Goal: Task Accomplishment & Management: Use online tool/utility

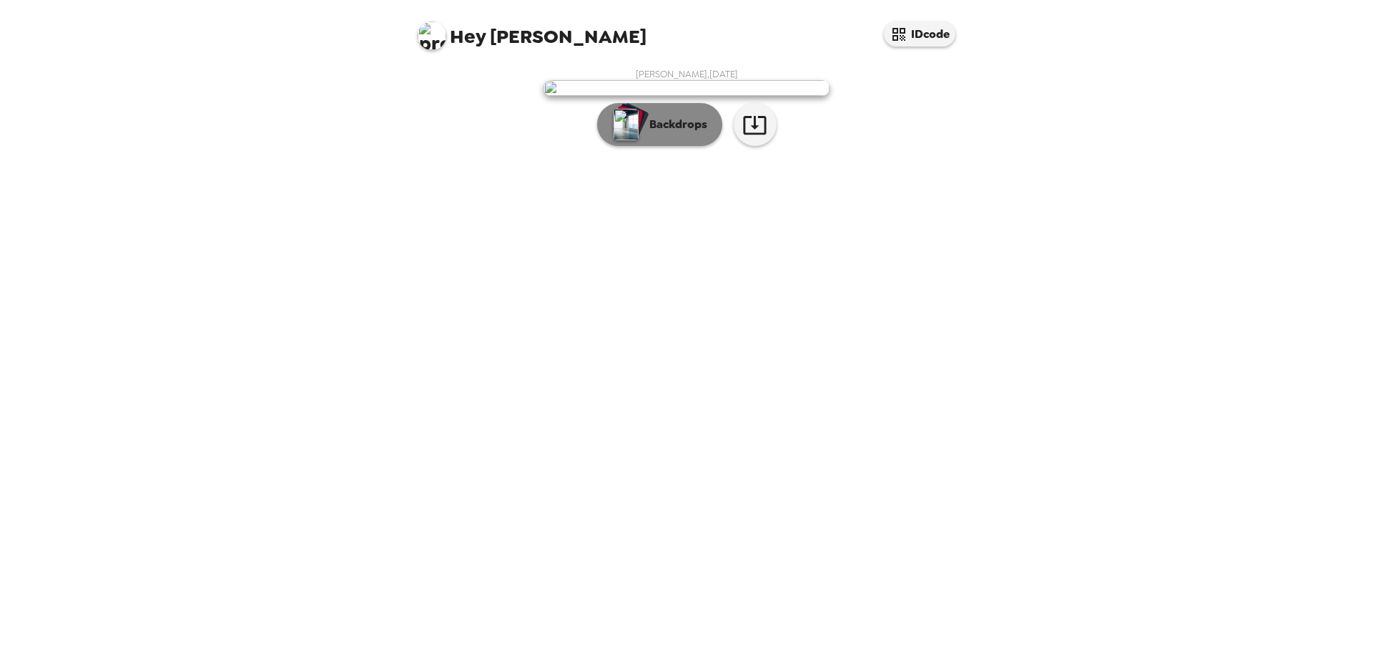
click at [680, 133] on p "Backdrops" at bounding box center [674, 124] width 65 height 17
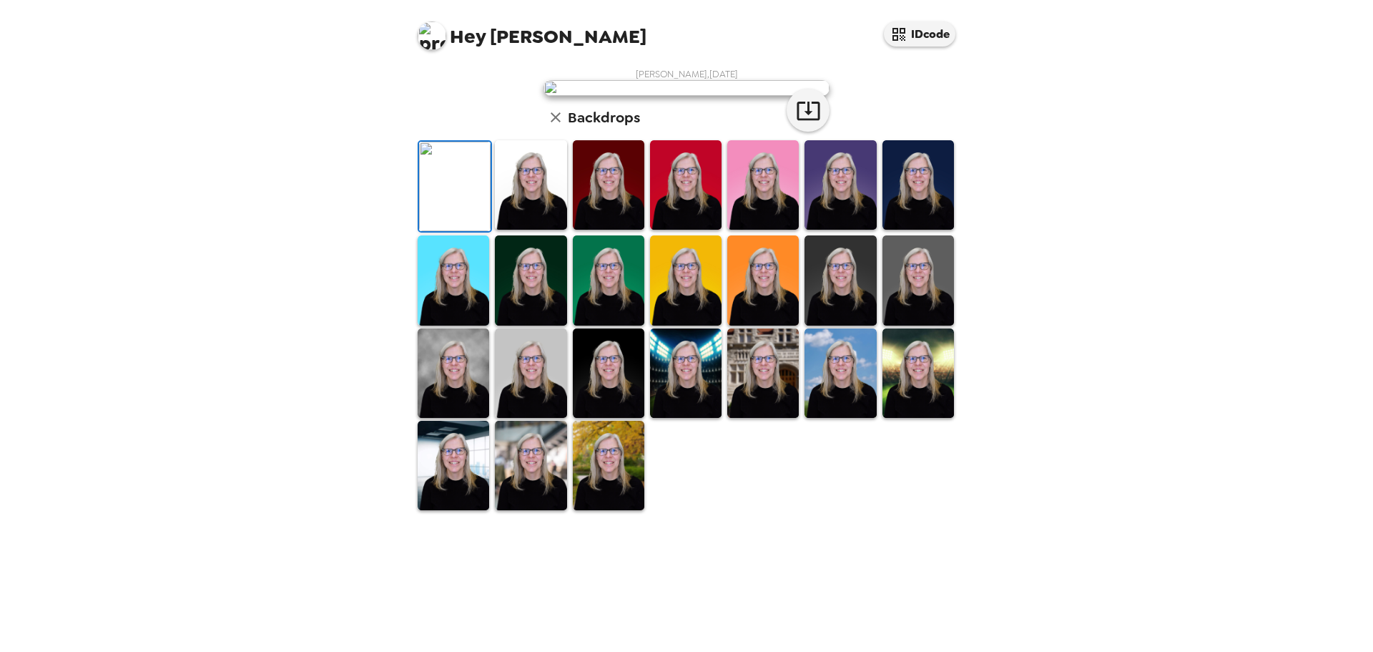
scroll to position [143, 0]
click at [909, 230] on img at bounding box center [919, 184] width 72 height 89
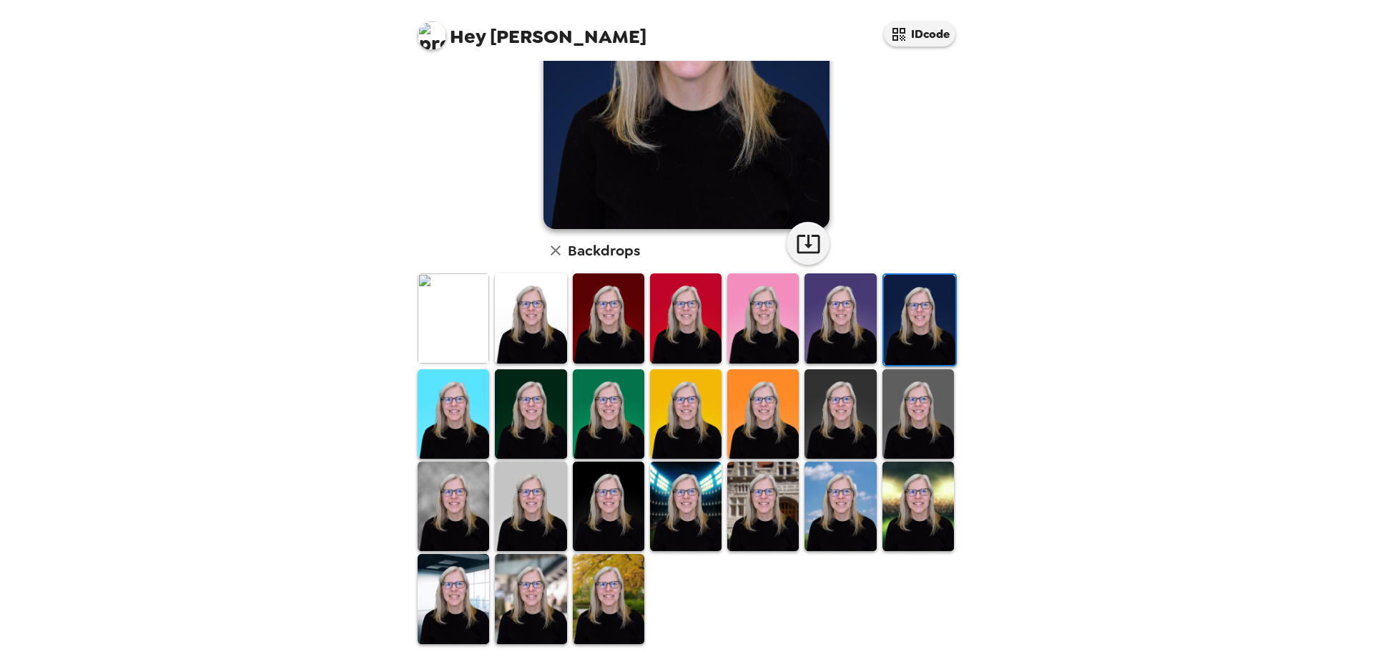
scroll to position [214, 0]
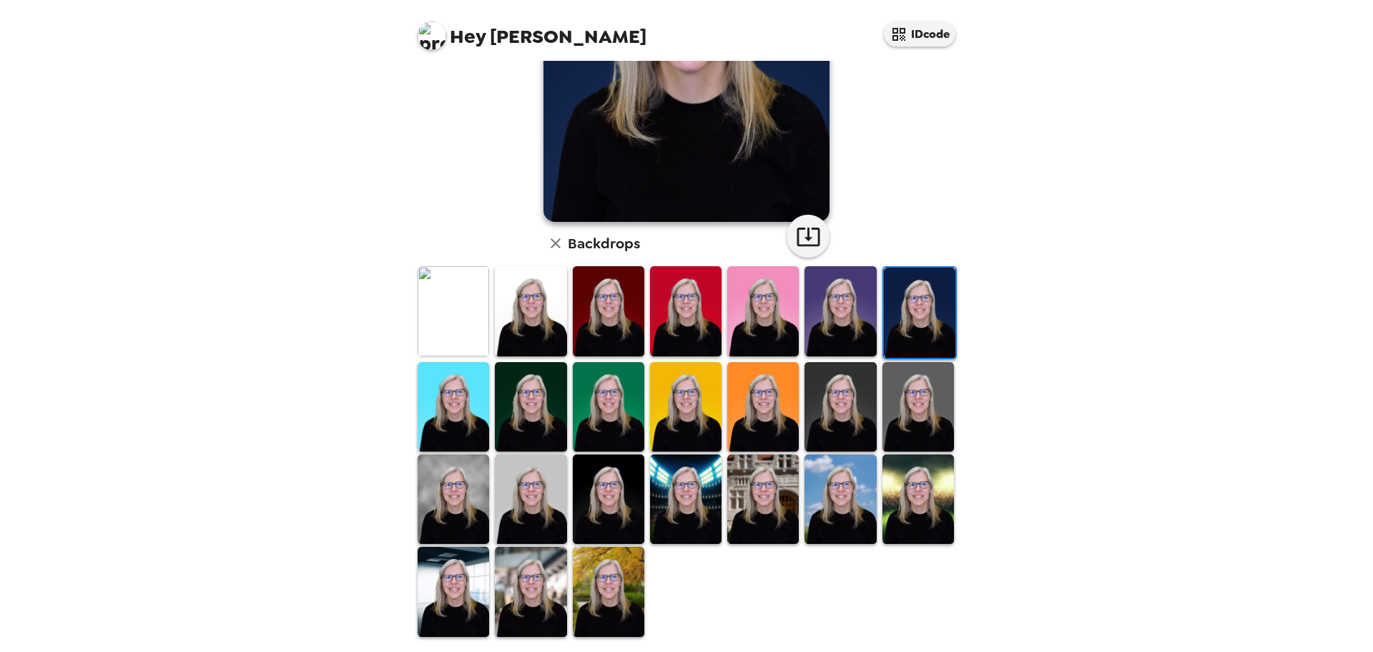
click at [474, 514] on img at bounding box center [454, 498] width 72 height 89
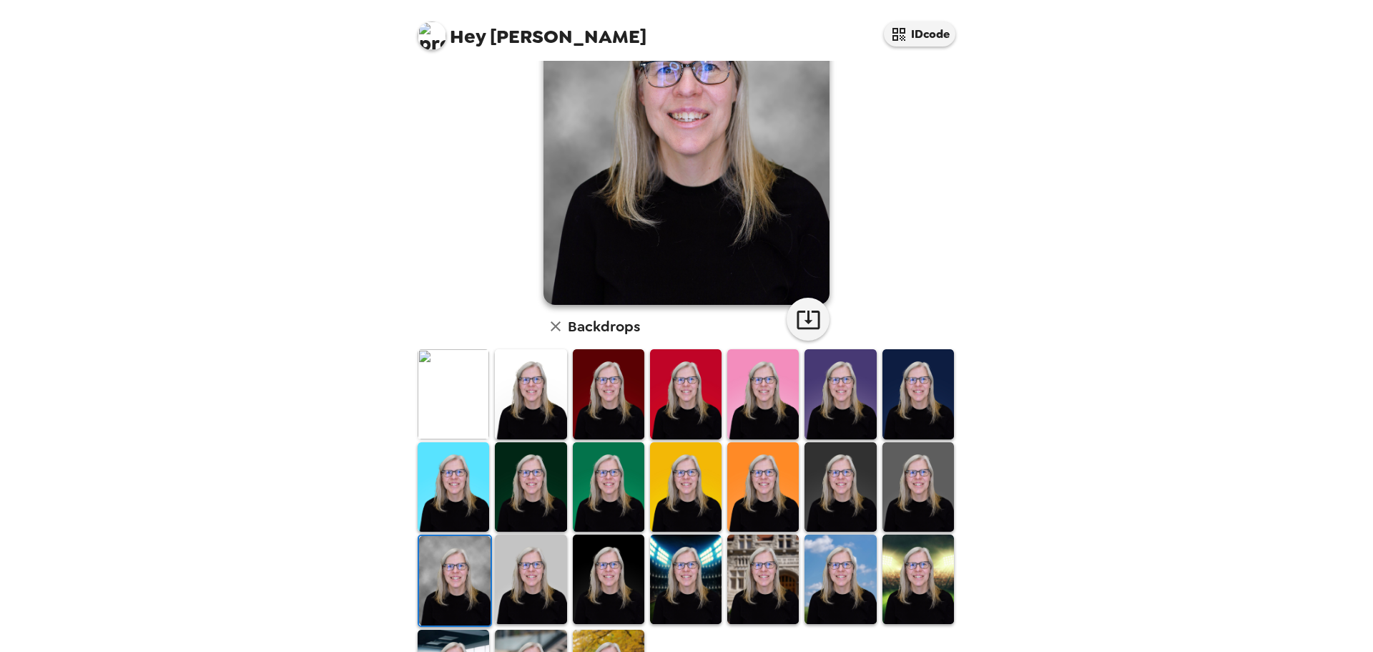
scroll to position [143, 0]
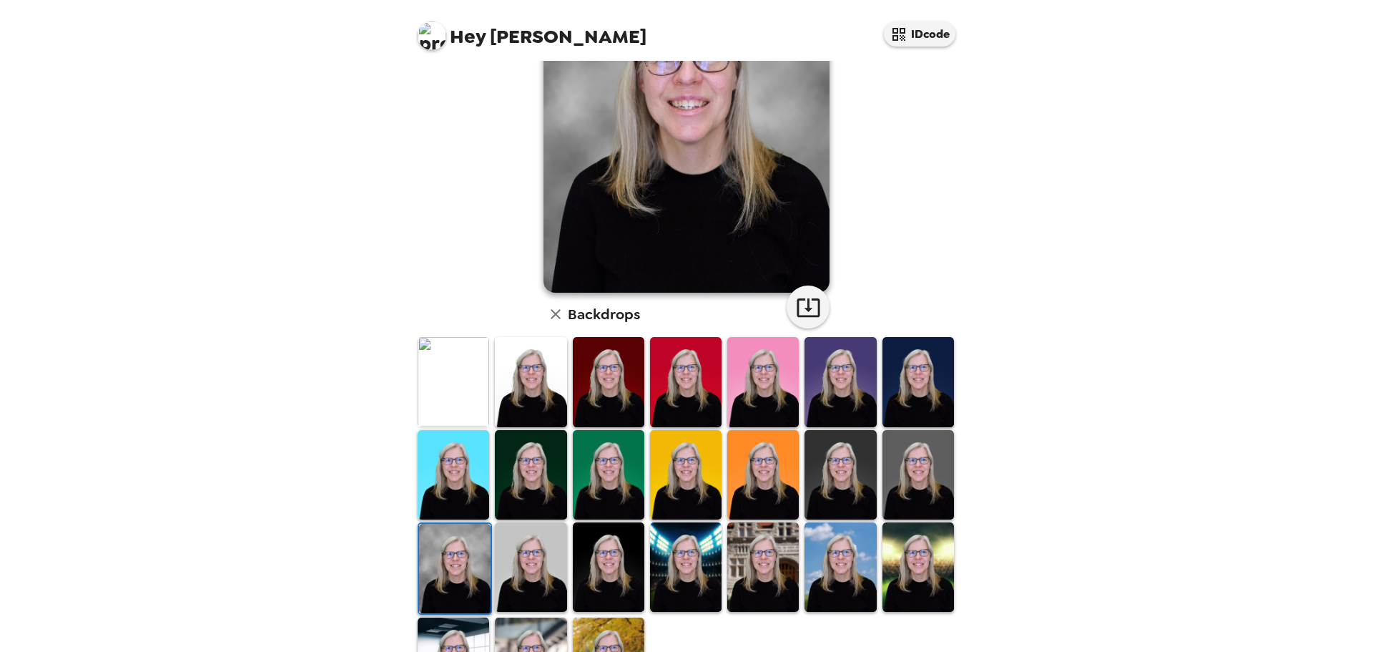
click at [830, 555] on img at bounding box center [841, 566] width 72 height 89
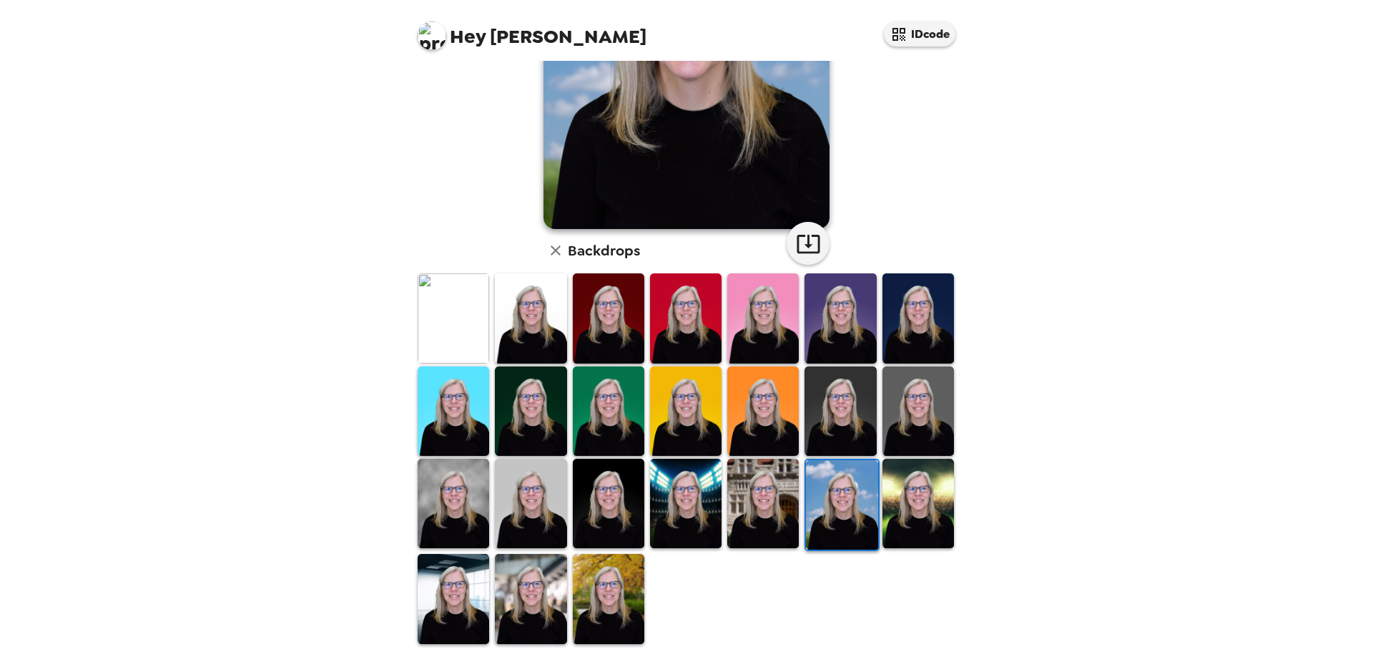
scroll to position [214, 0]
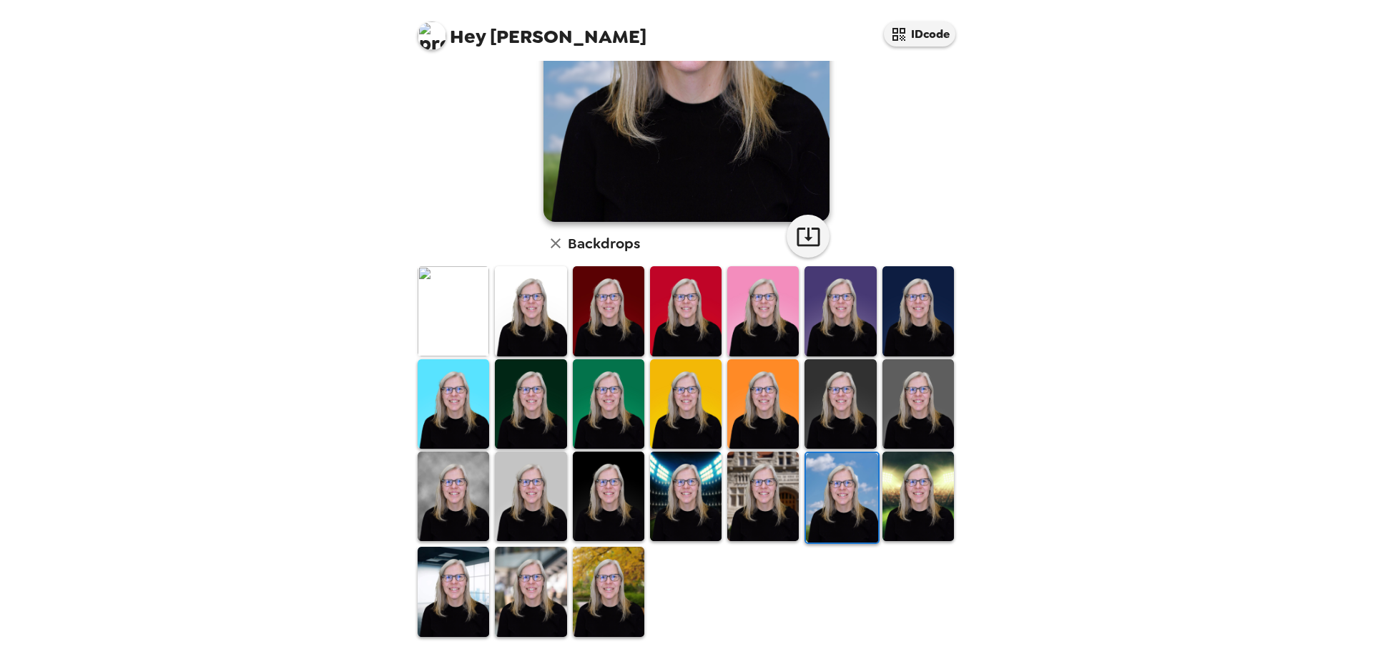
click at [936, 515] on img at bounding box center [919, 495] width 72 height 89
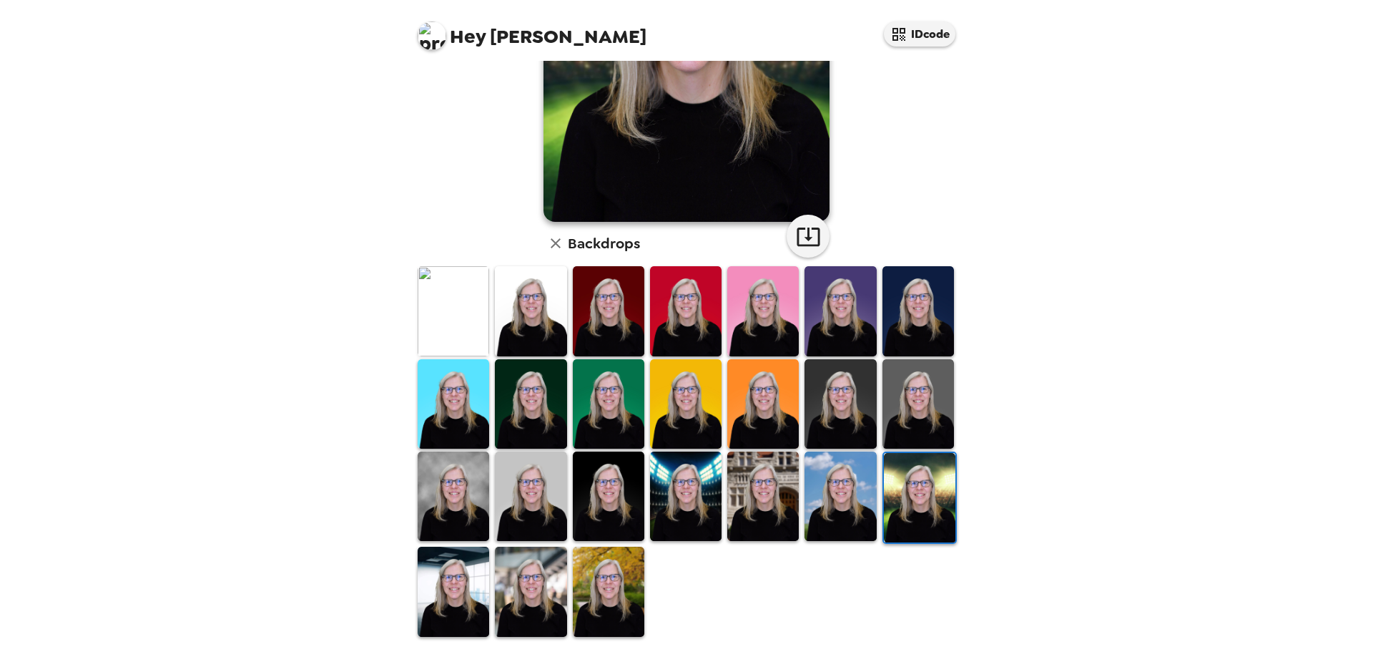
click at [911, 414] on img at bounding box center [919, 403] width 72 height 89
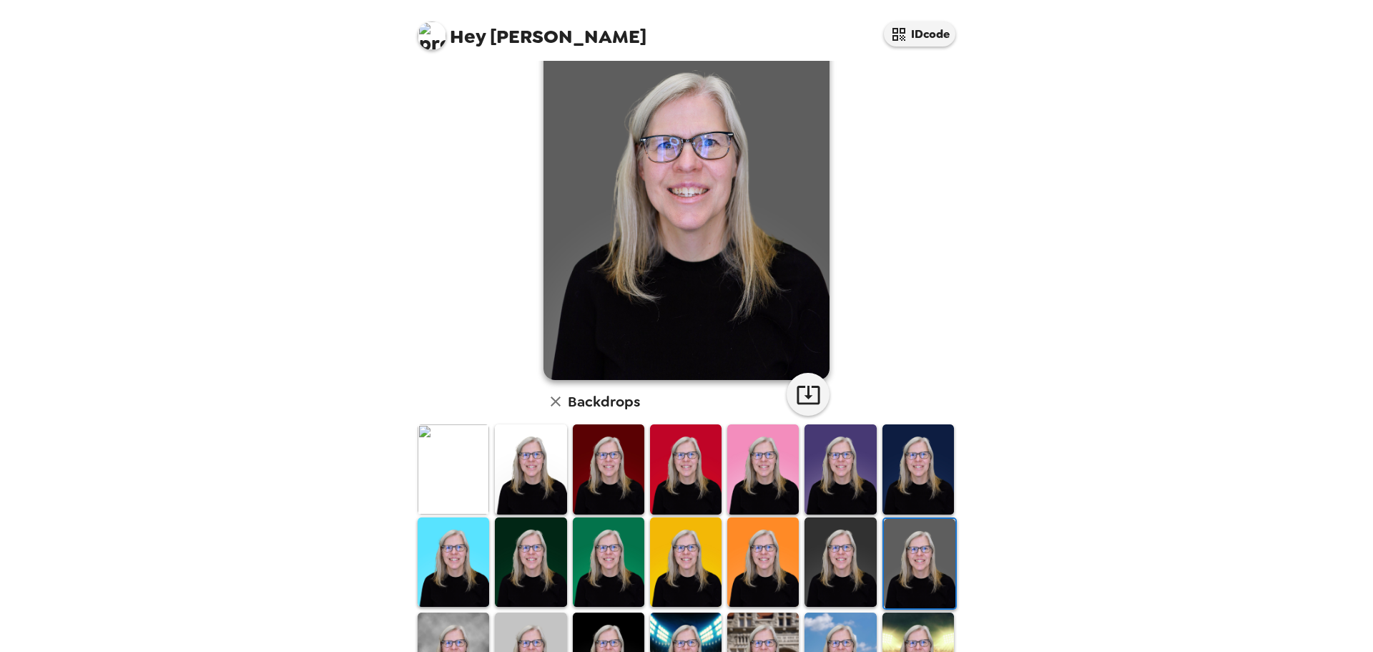
scroll to position [143, 0]
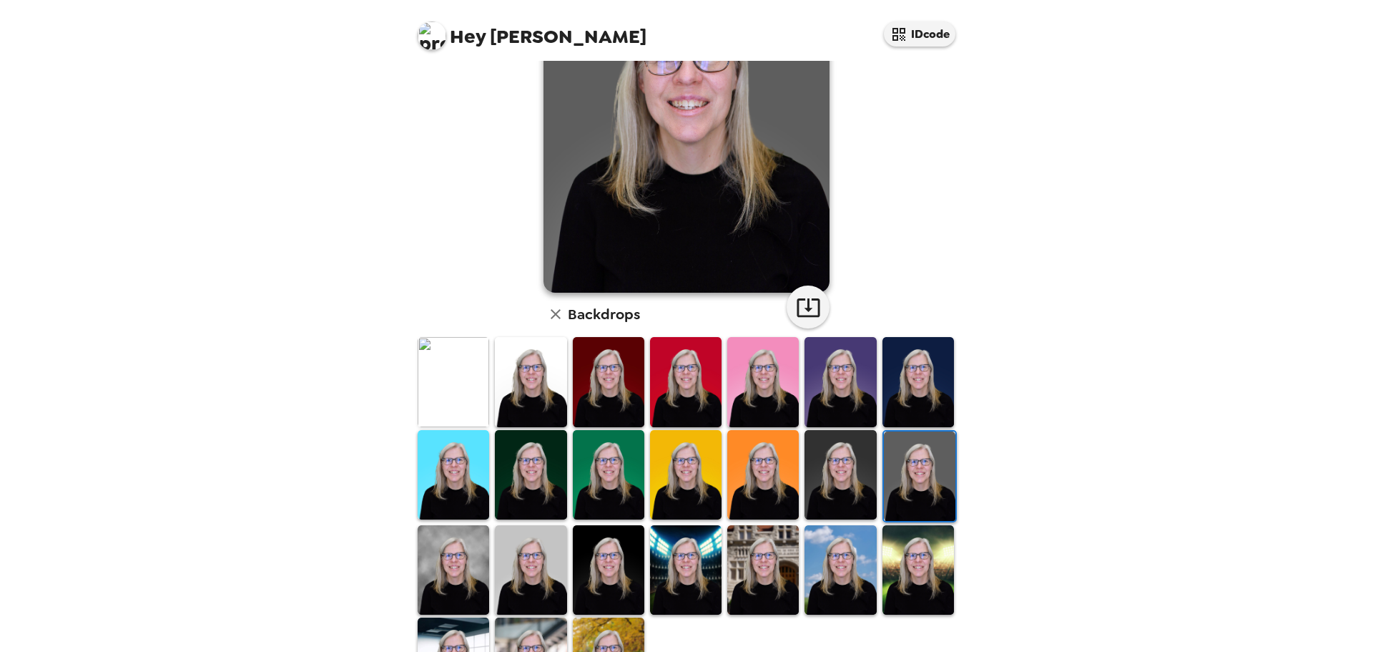
click at [454, 572] on img at bounding box center [454, 569] width 72 height 89
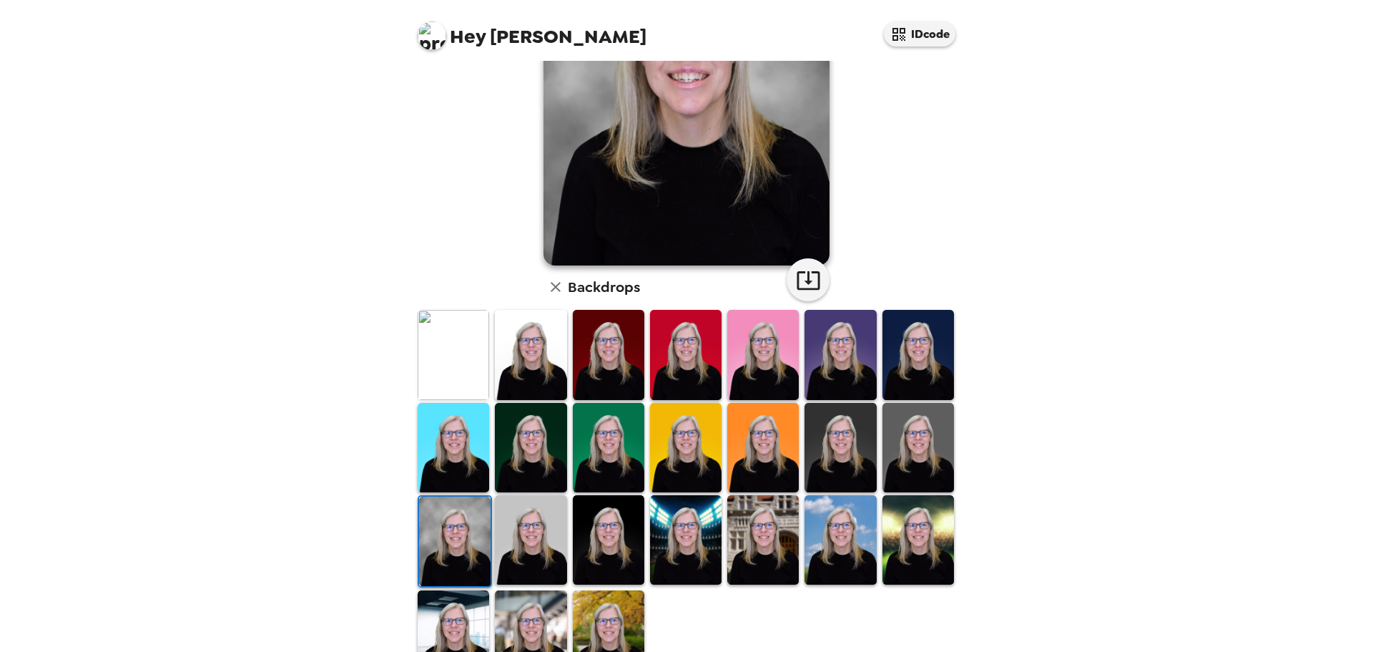
scroll to position [214, 0]
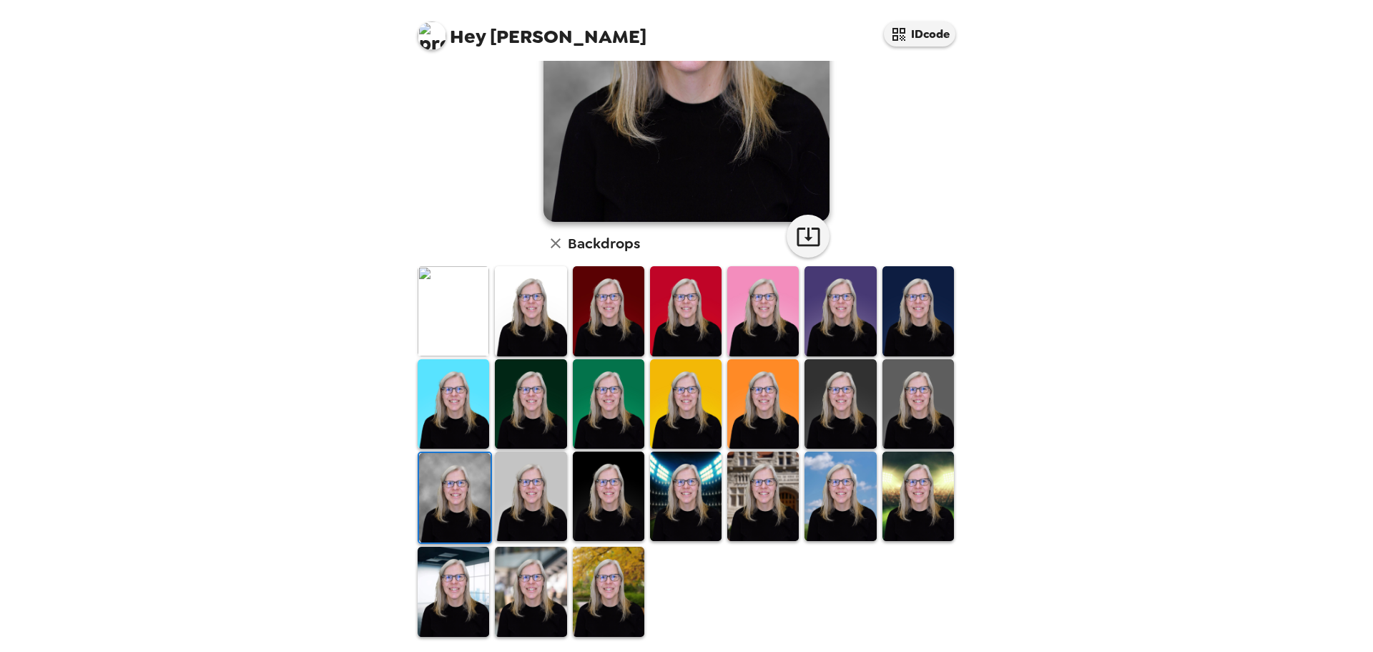
click at [601, 589] on img at bounding box center [609, 591] width 72 height 89
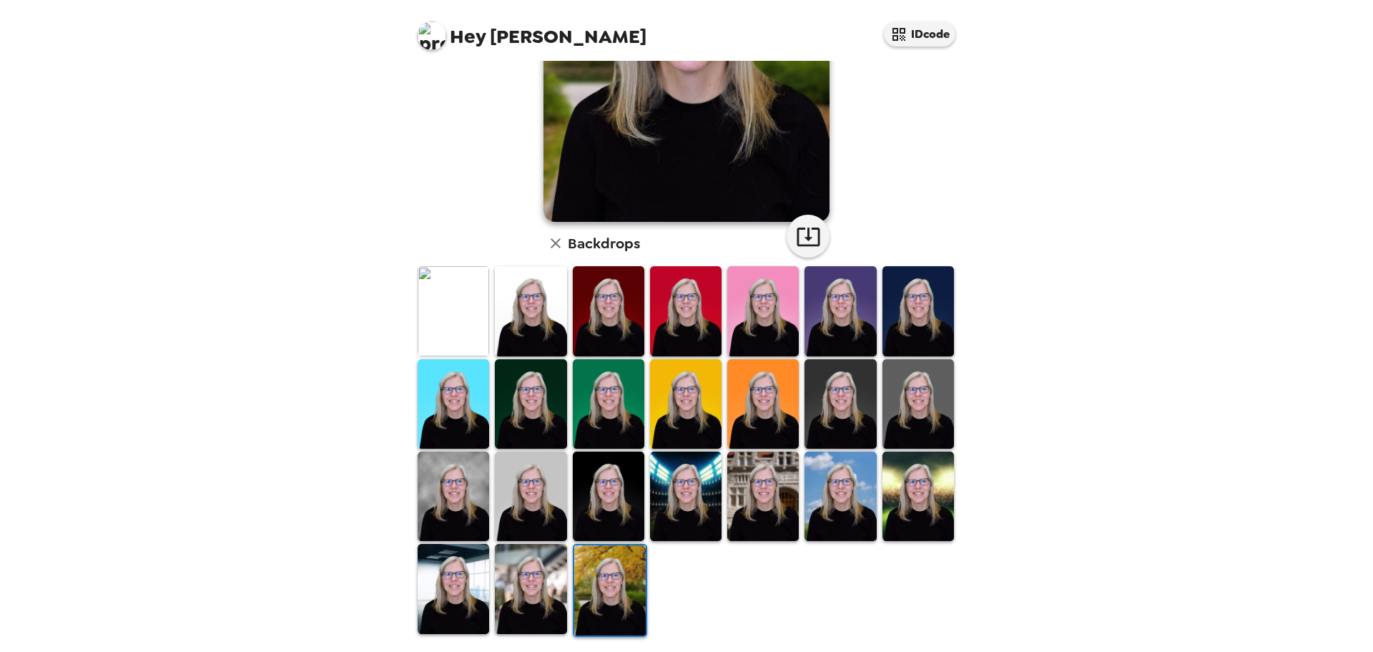
click at [544, 589] on img at bounding box center [531, 588] width 72 height 89
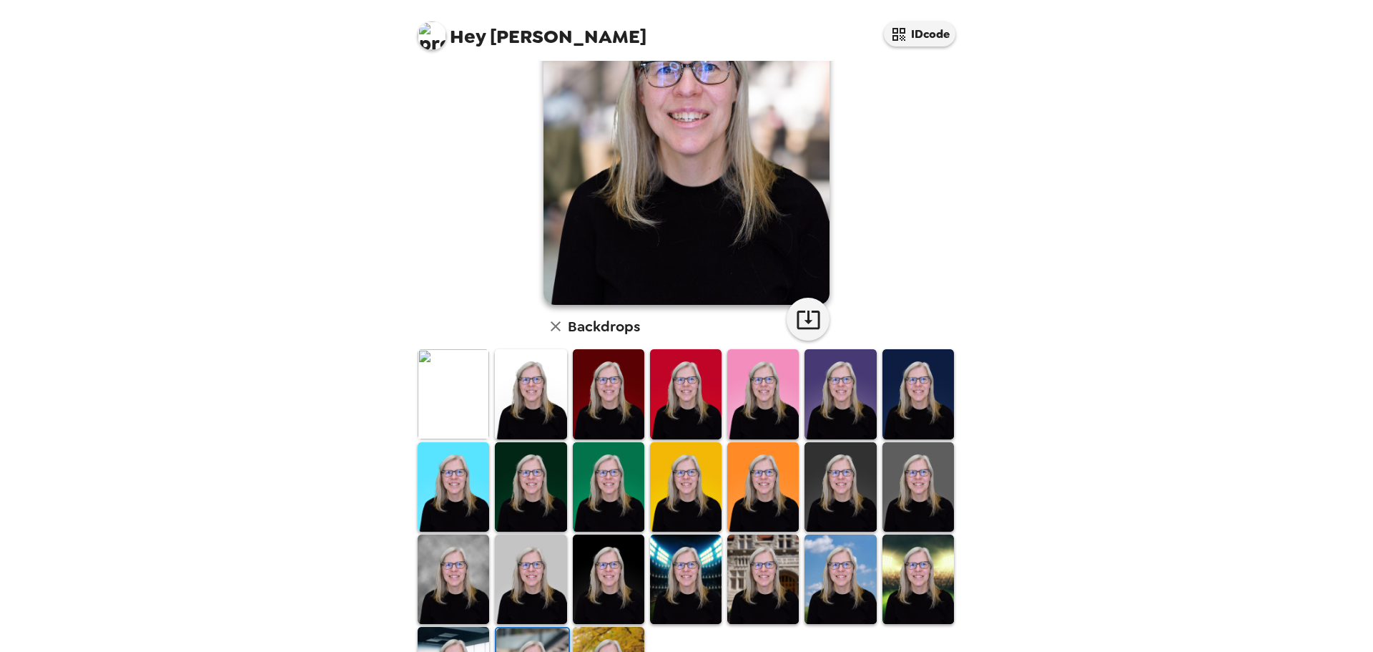
scroll to position [0, 0]
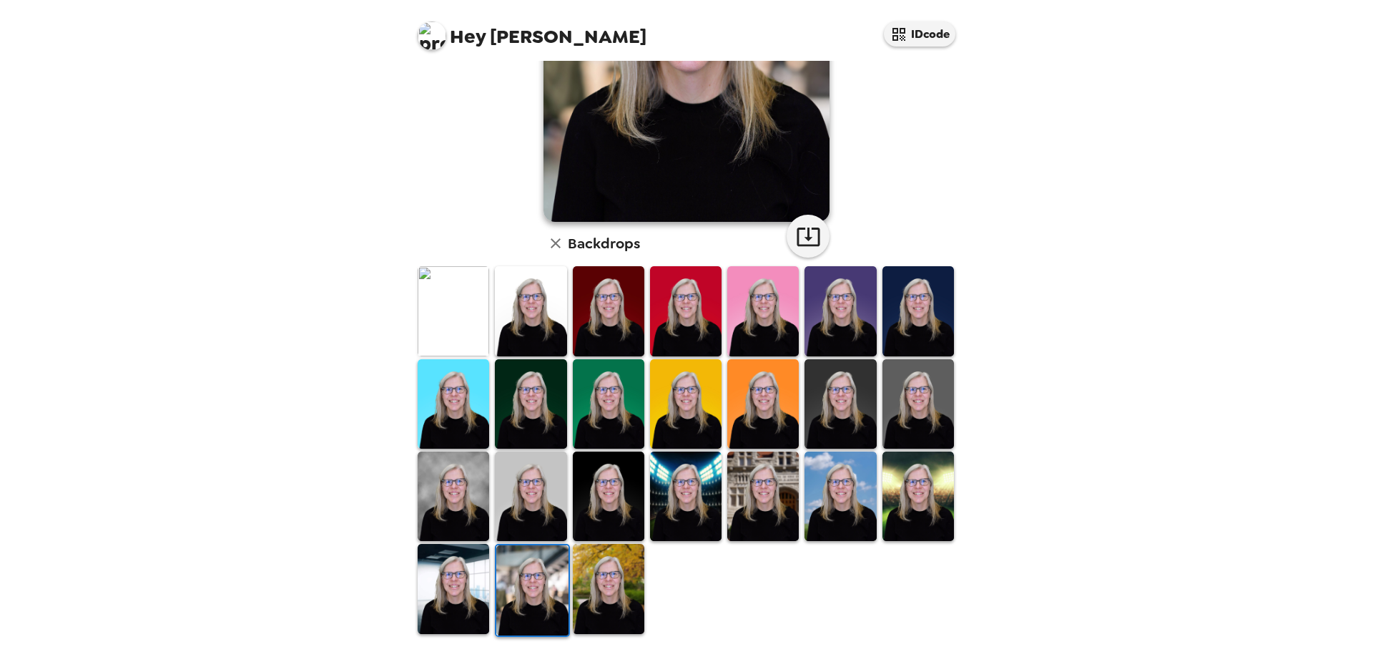
click at [609, 599] on img at bounding box center [609, 588] width 72 height 89
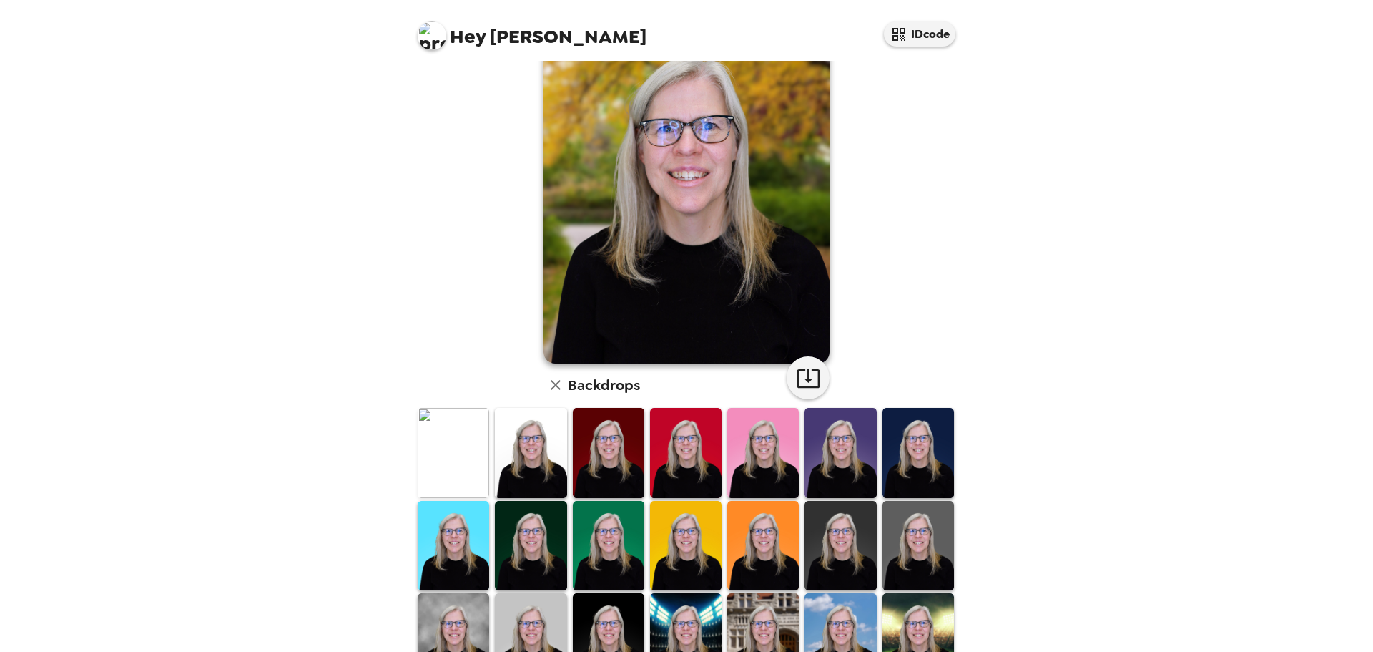
scroll to position [72, 0]
click at [467, 623] on img at bounding box center [454, 638] width 72 height 89
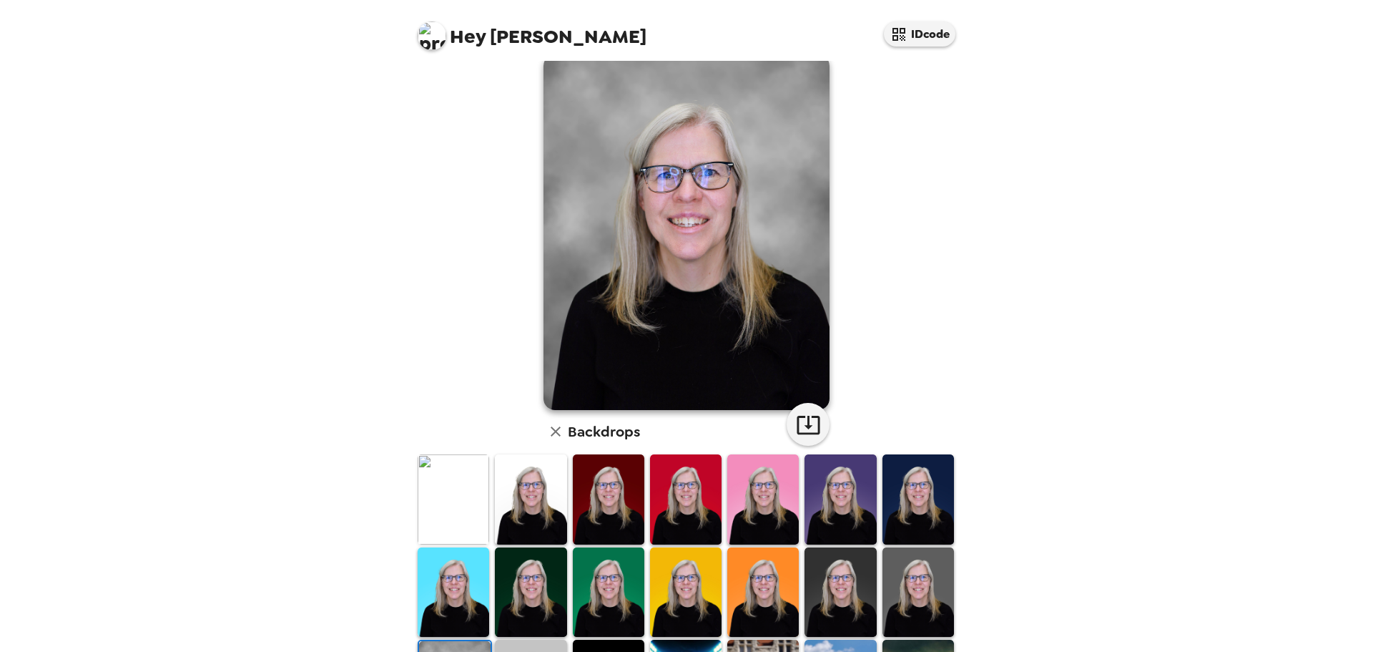
scroll to position [0, 0]
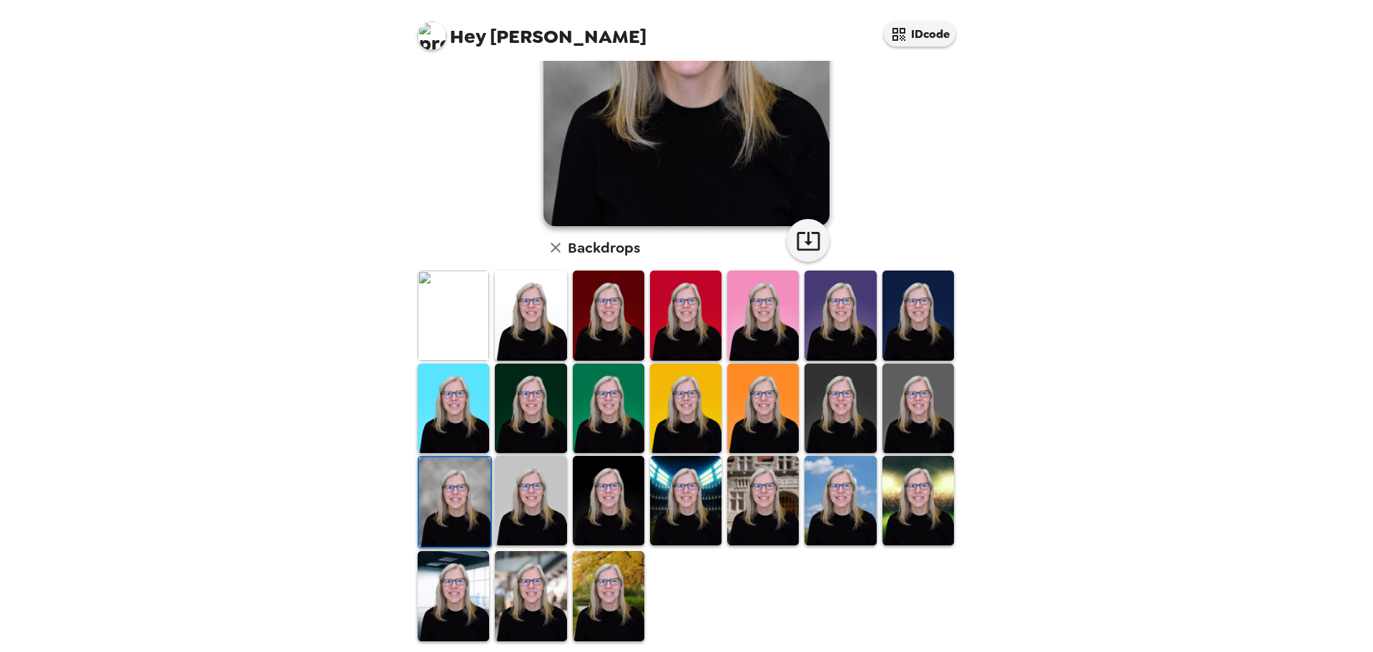
scroll to position [214, 0]
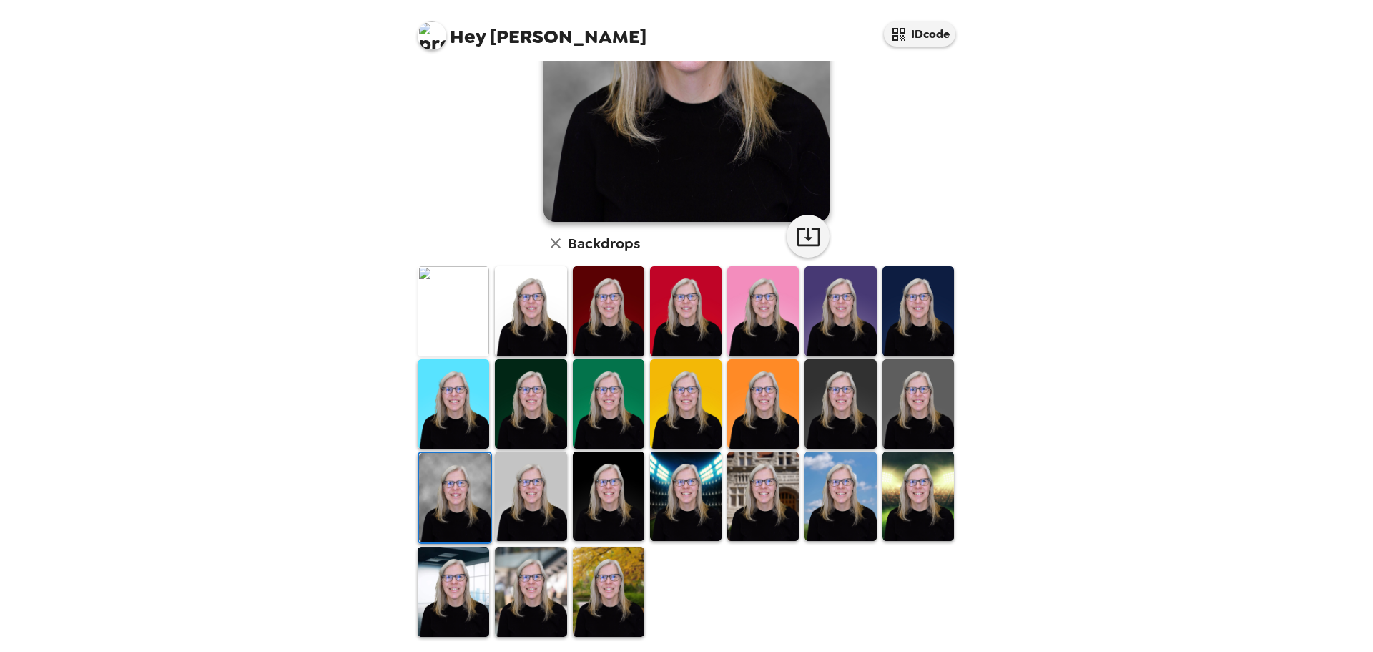
drag, startPoint x: 510, startPoint y: 328, endPoint x: 524, endPoint y: 328, distance: 13.6
click at [512, 328] on img at bounding box center [531, 310] width 72 height 89
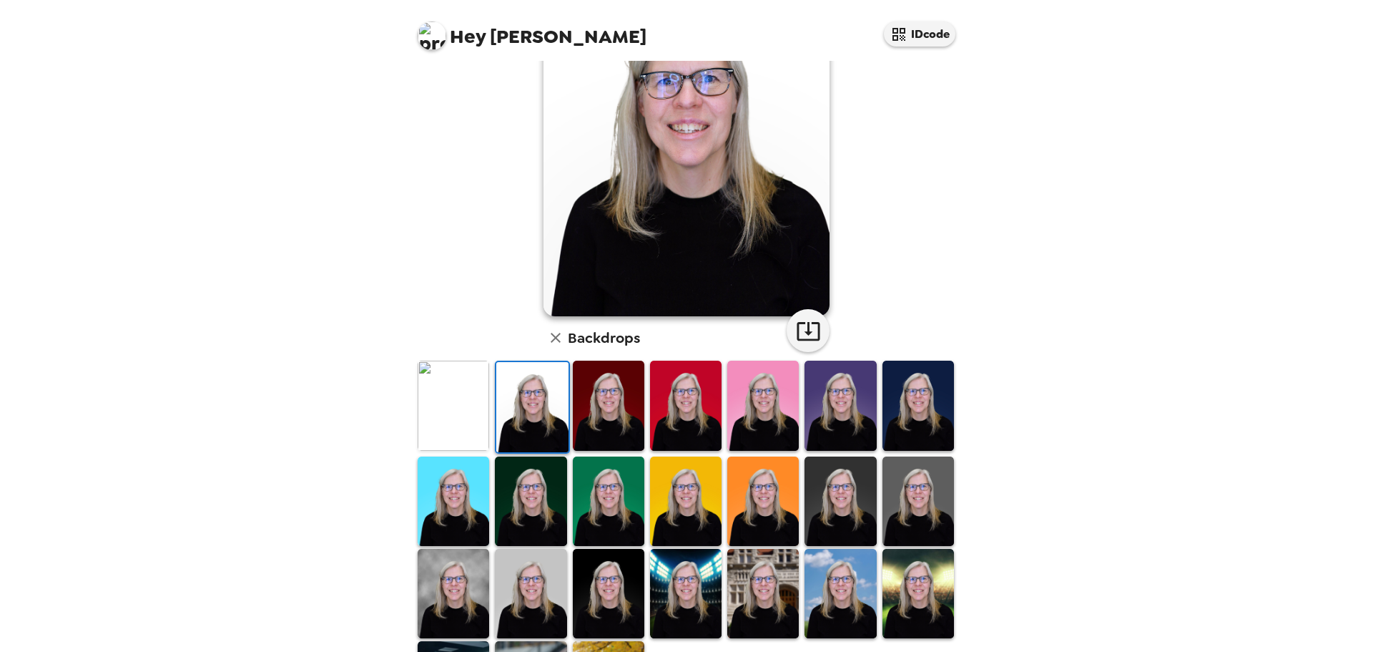
scroll to position [0, 0]
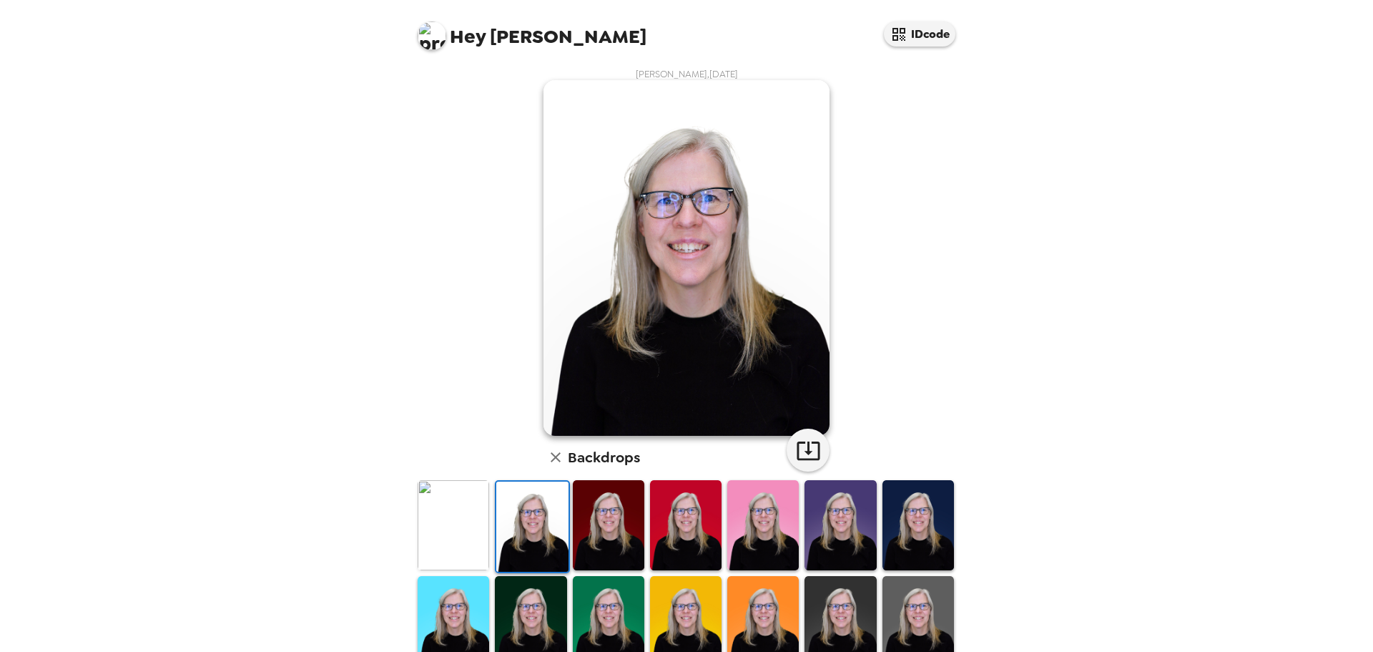
click at [594, 506] on img at bounding box center [609, 524] width 72 height 89
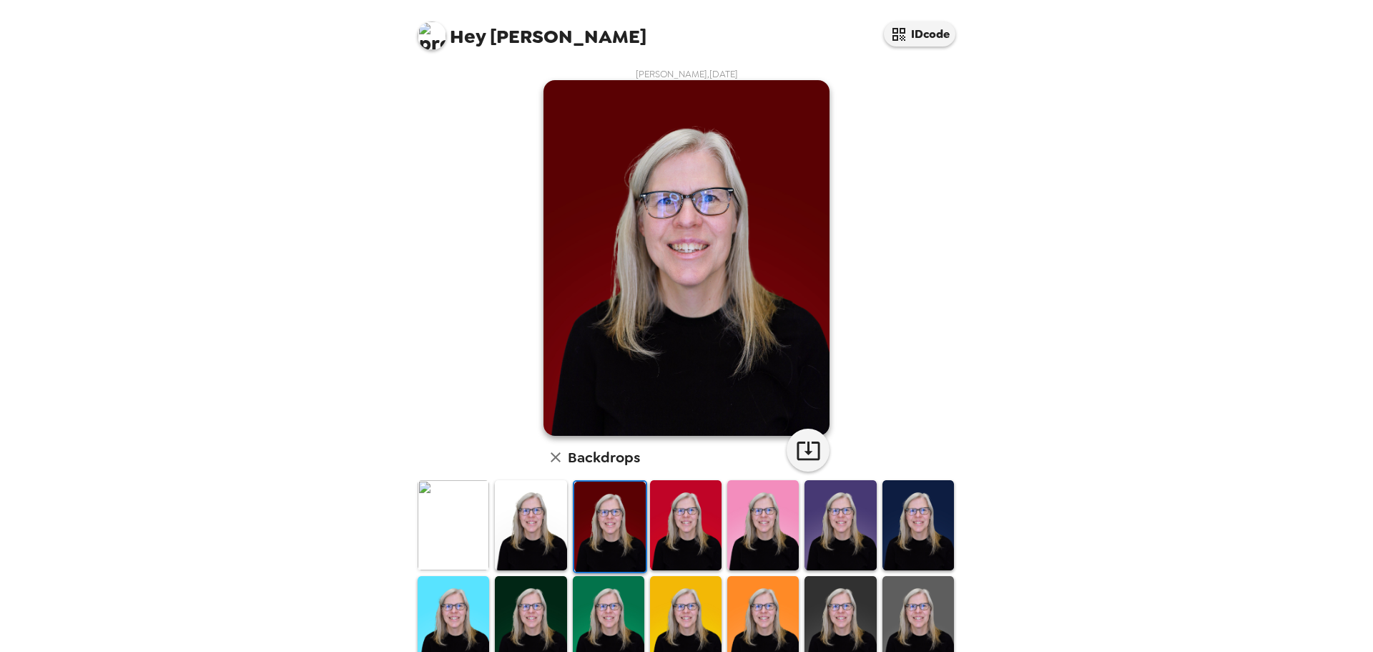
click at [678, 521] on img at bounding box center [686, 524] width 72 height 89
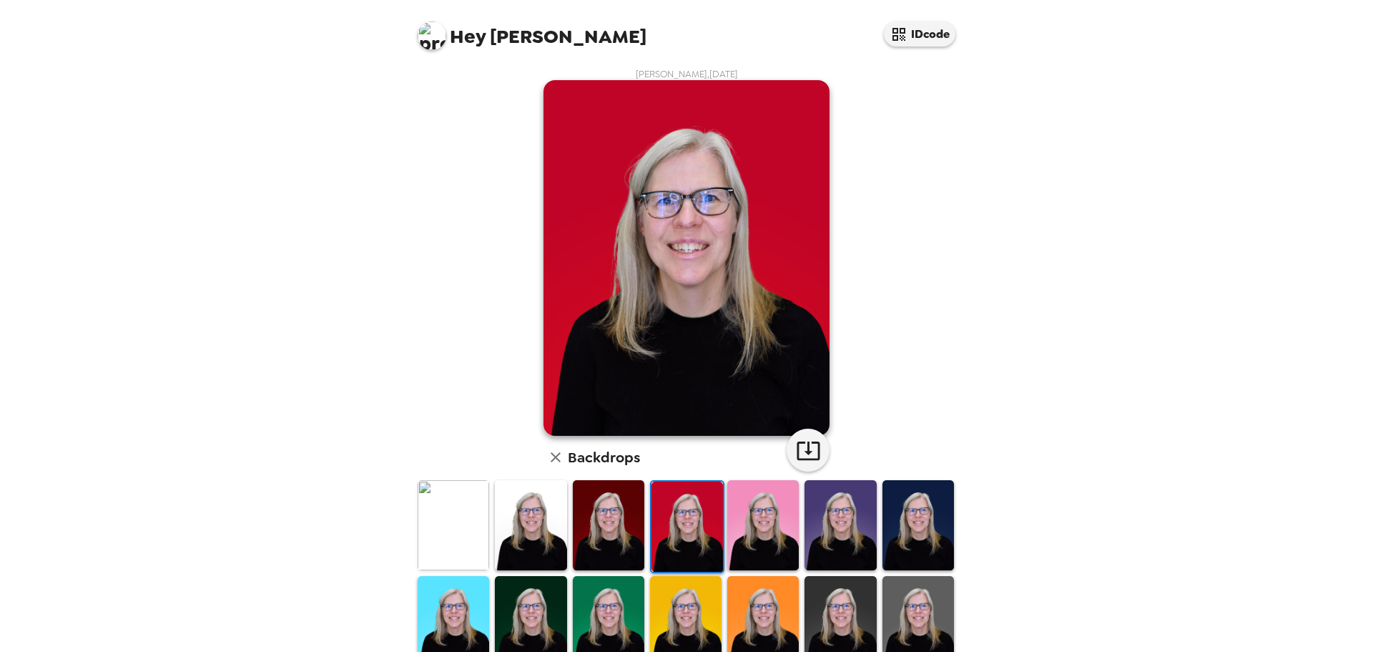
click at [752, 518] on img at bounding box center [764, 524] width 72 height 89
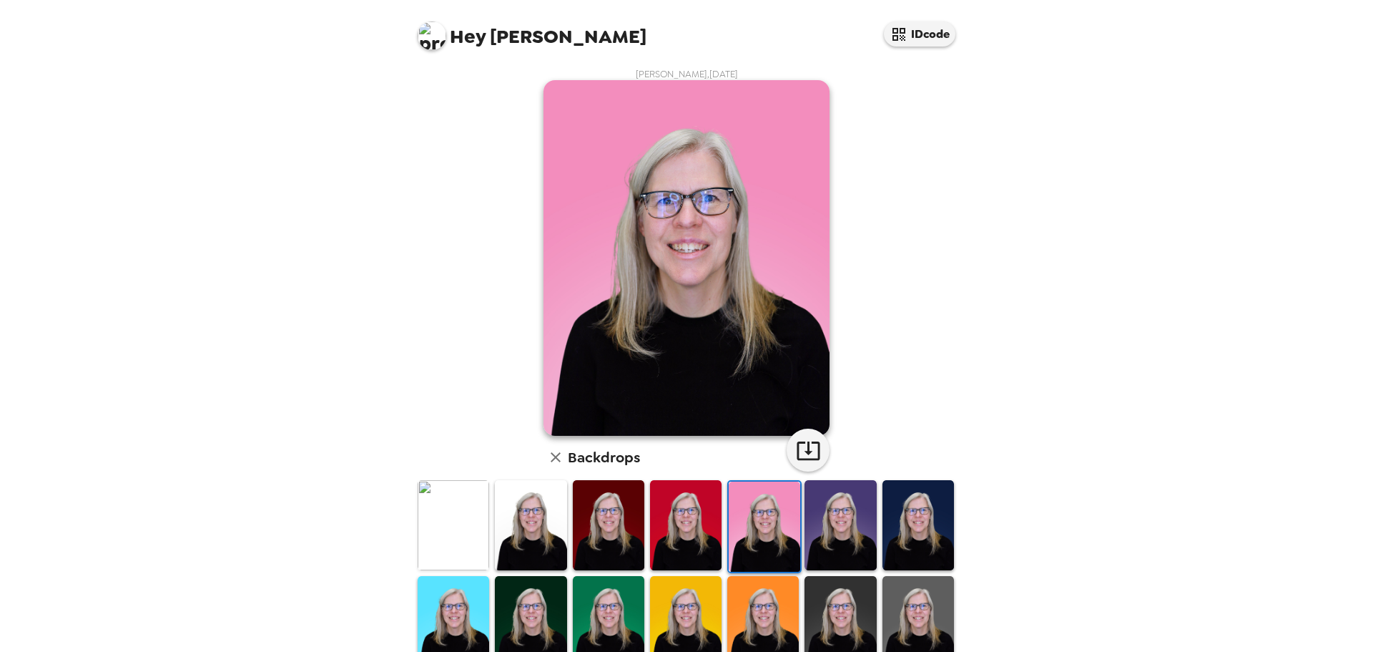
click at [818, 519] on img at bounding box center [841, 524] width 72 height 89
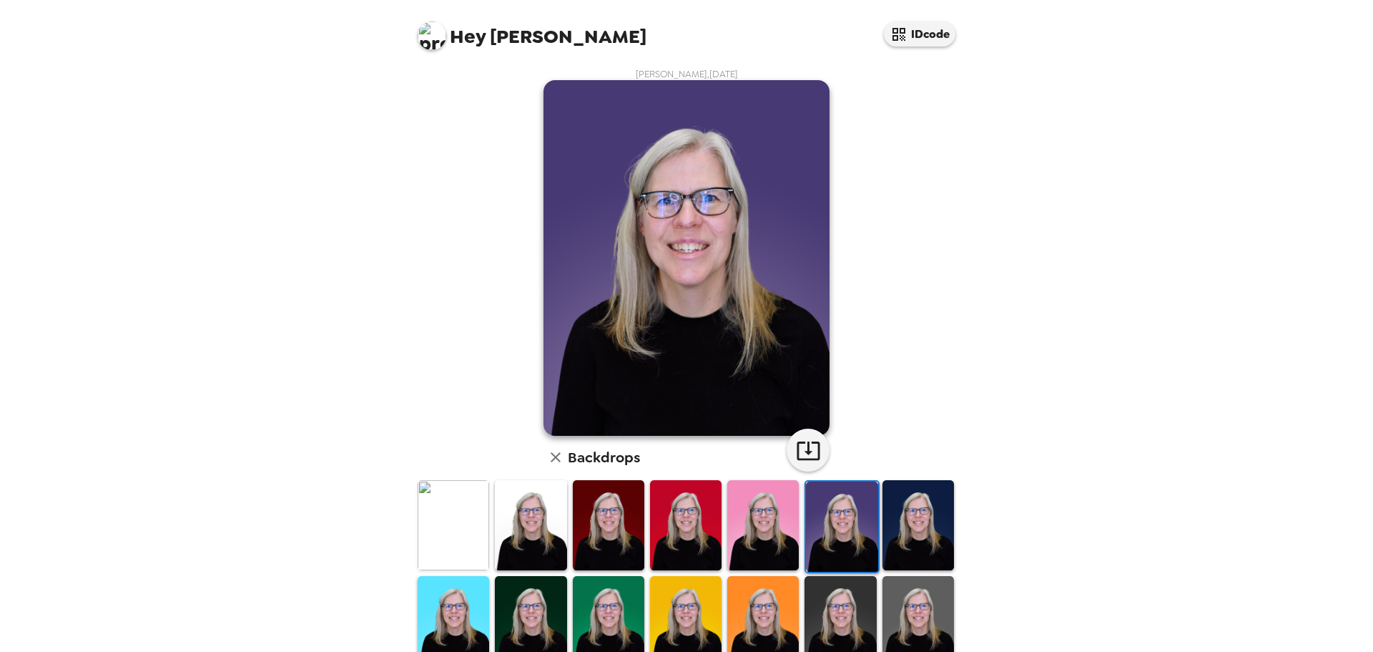
click at [922, 518] on img at bounding box center [919, 524] width 72 height 89
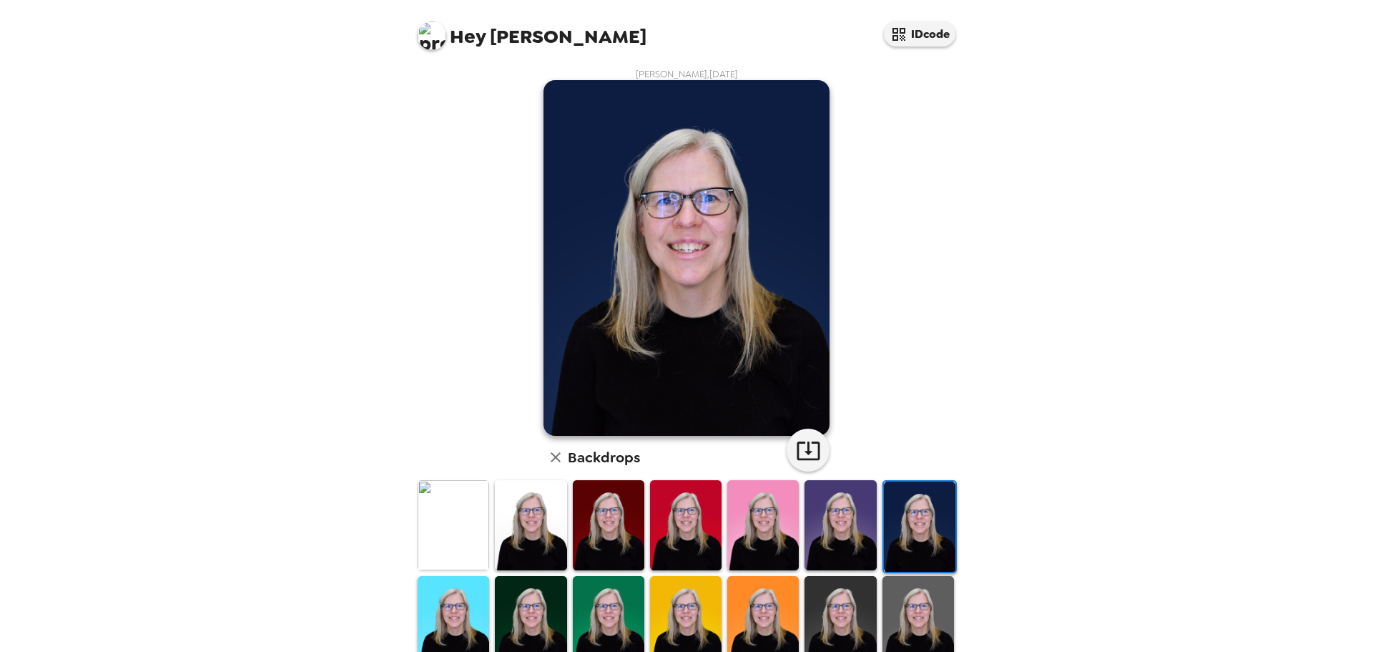
click at [477, 592] on img at bounding box center [454, 620] width 72 height 89
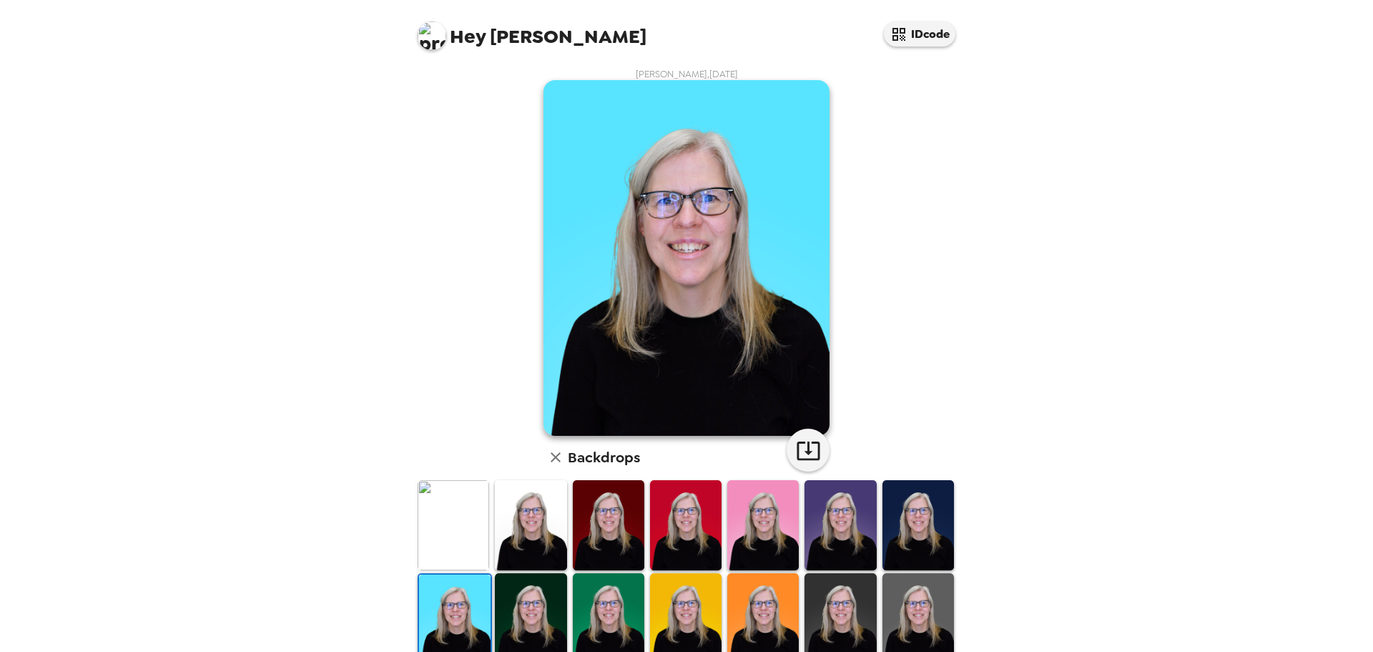
click at [542, 602] on img at bounding box center [531, 617] width 72 height 89
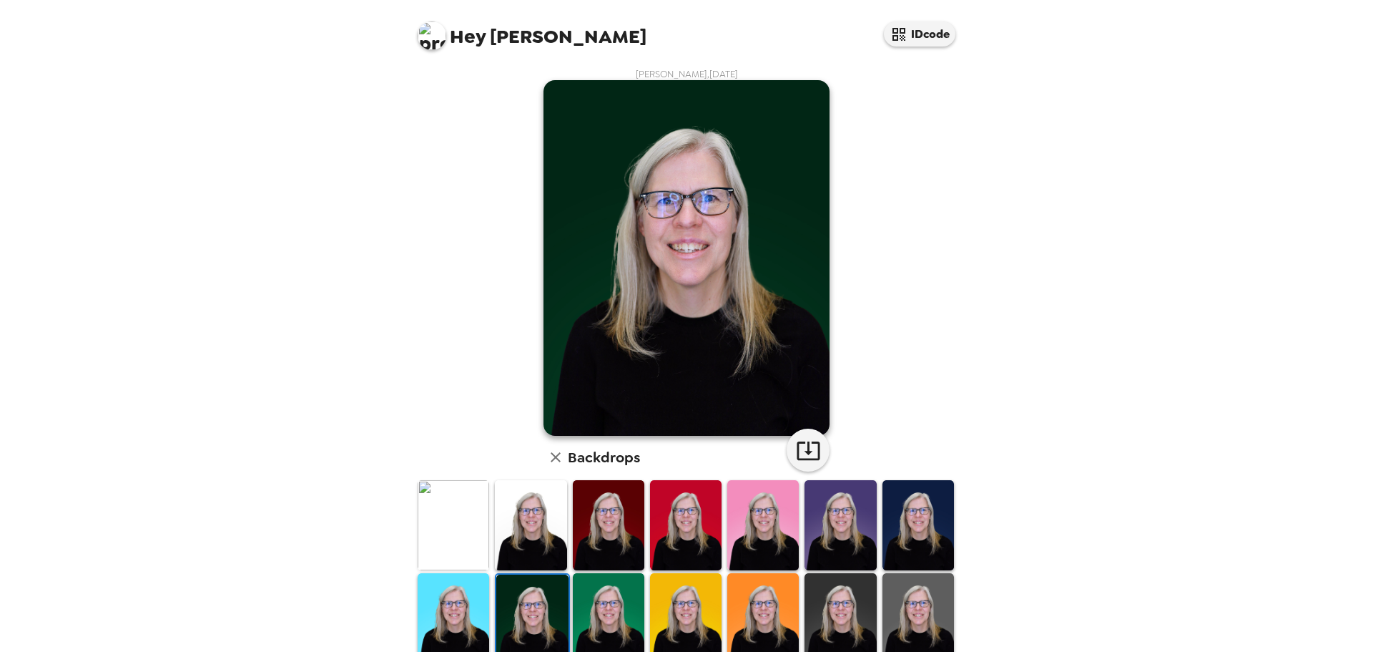
click at [635, 611] on img at bounding box center [609, 617] width 72 height 89
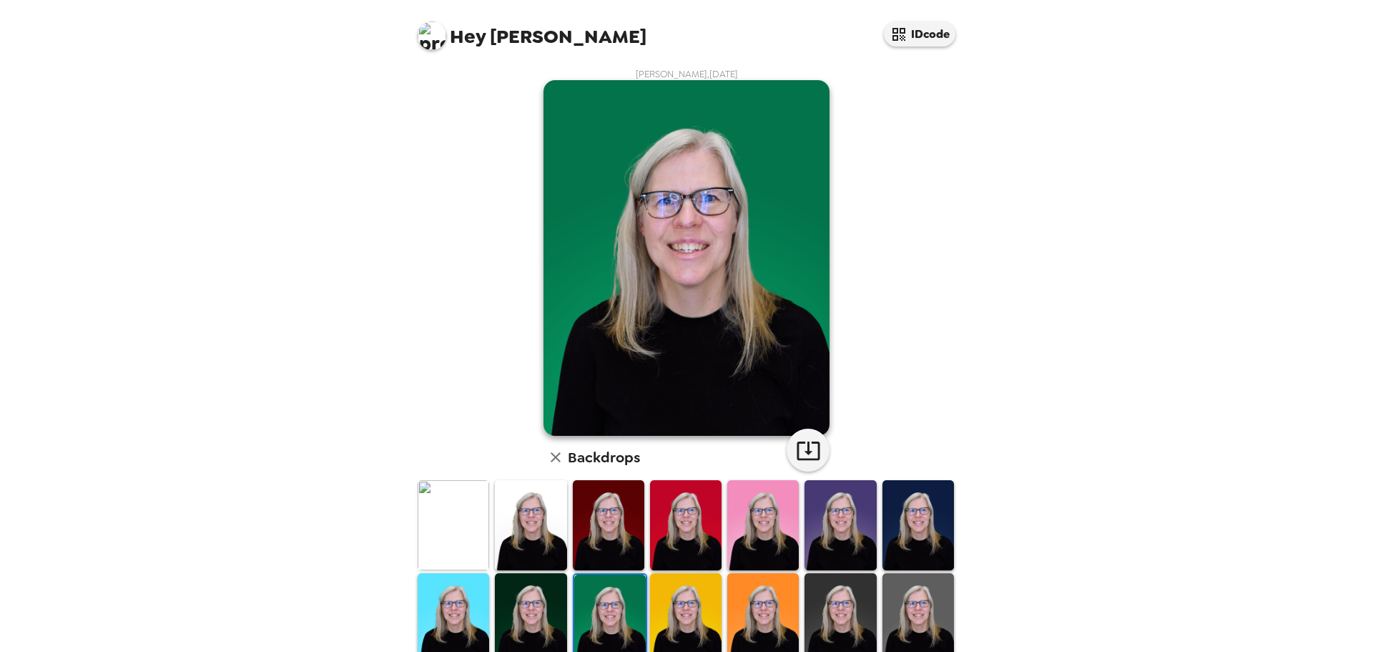
scroll to position [143, 0]
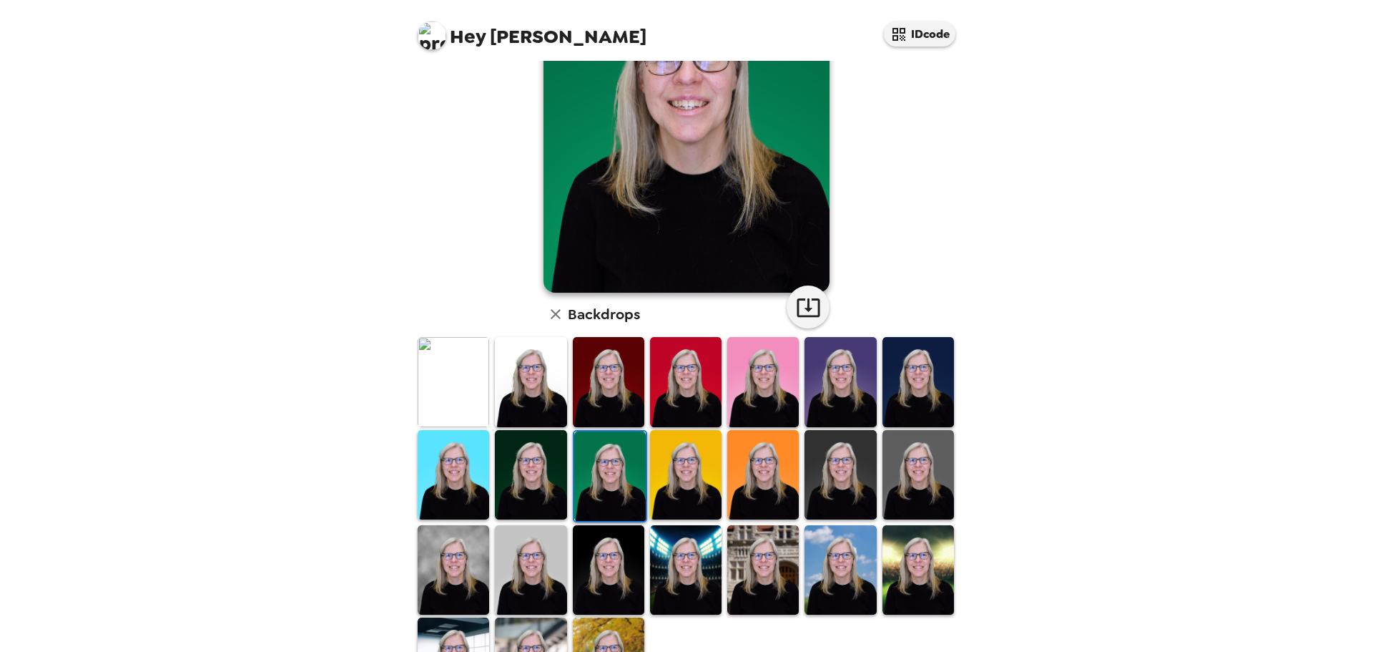
click at [903, 489] on img at bounding box center [919, 474] width 72 height 89
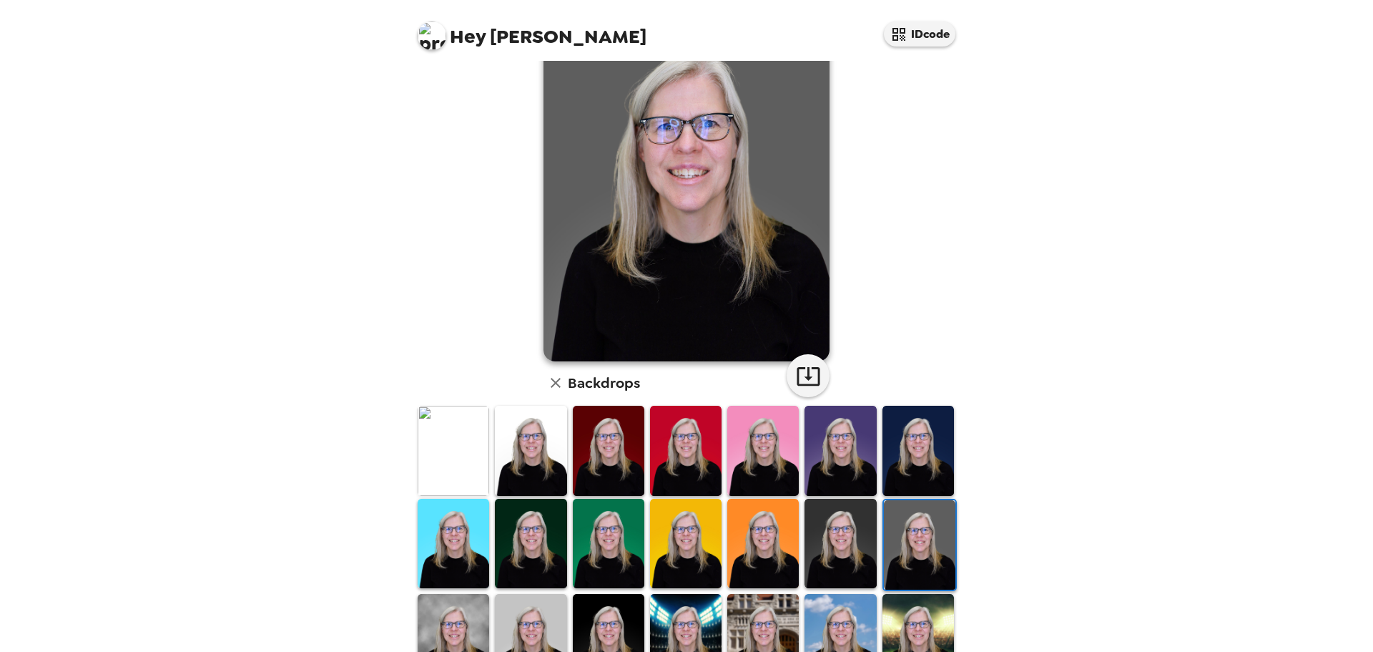
scroll to position [72, 0]
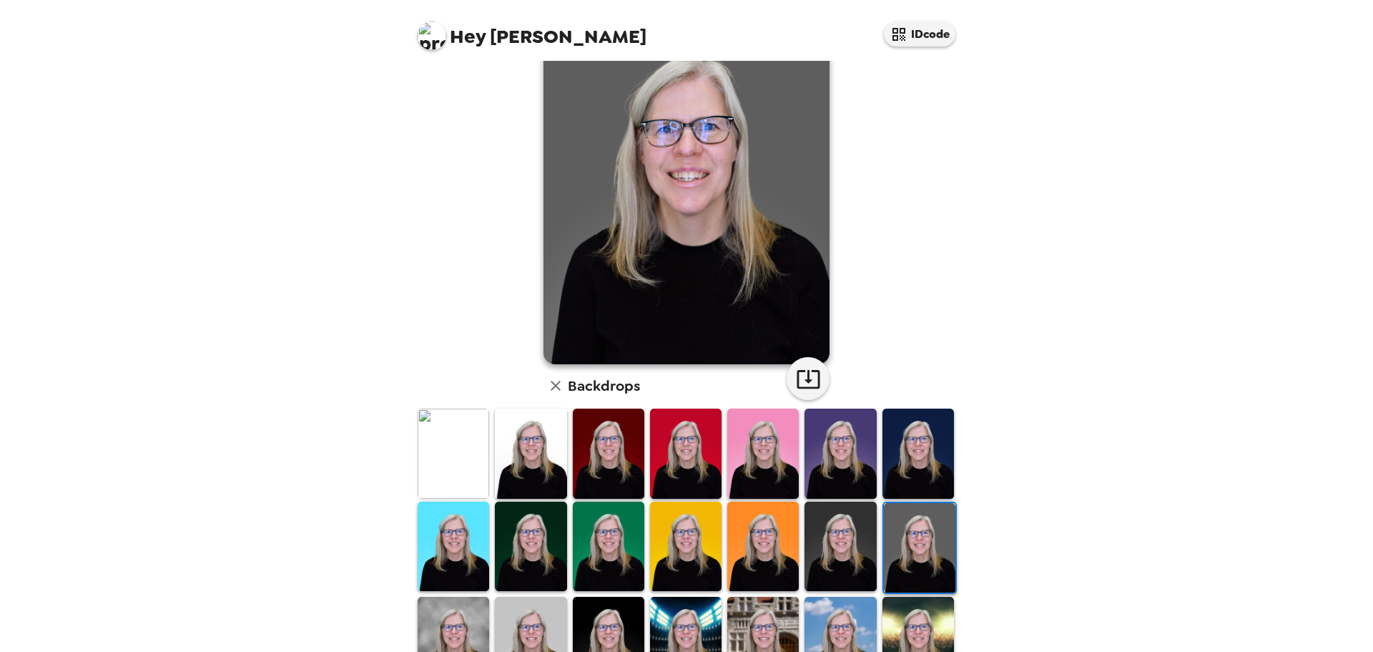
click at [440, 618] on img at bounding box center [454, 641] width 72 height 89
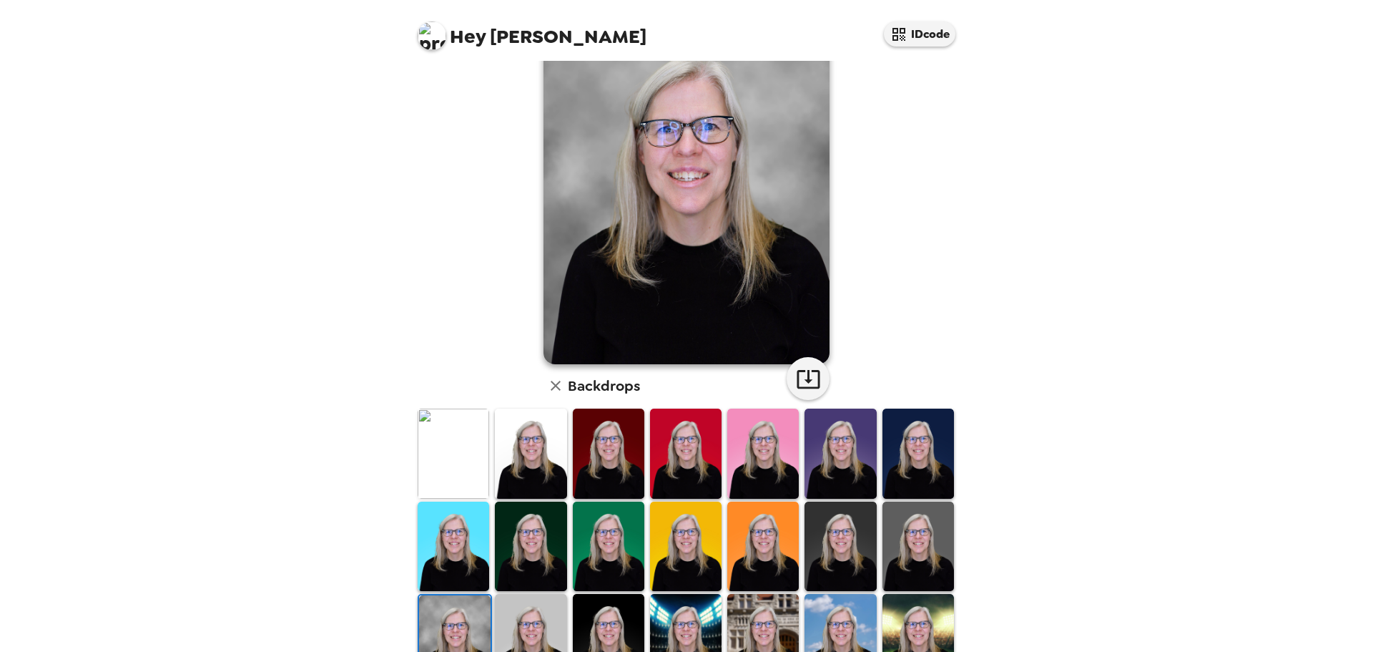
click at [527, 614] on img at bounding box center [531, 638] width 72 height 89
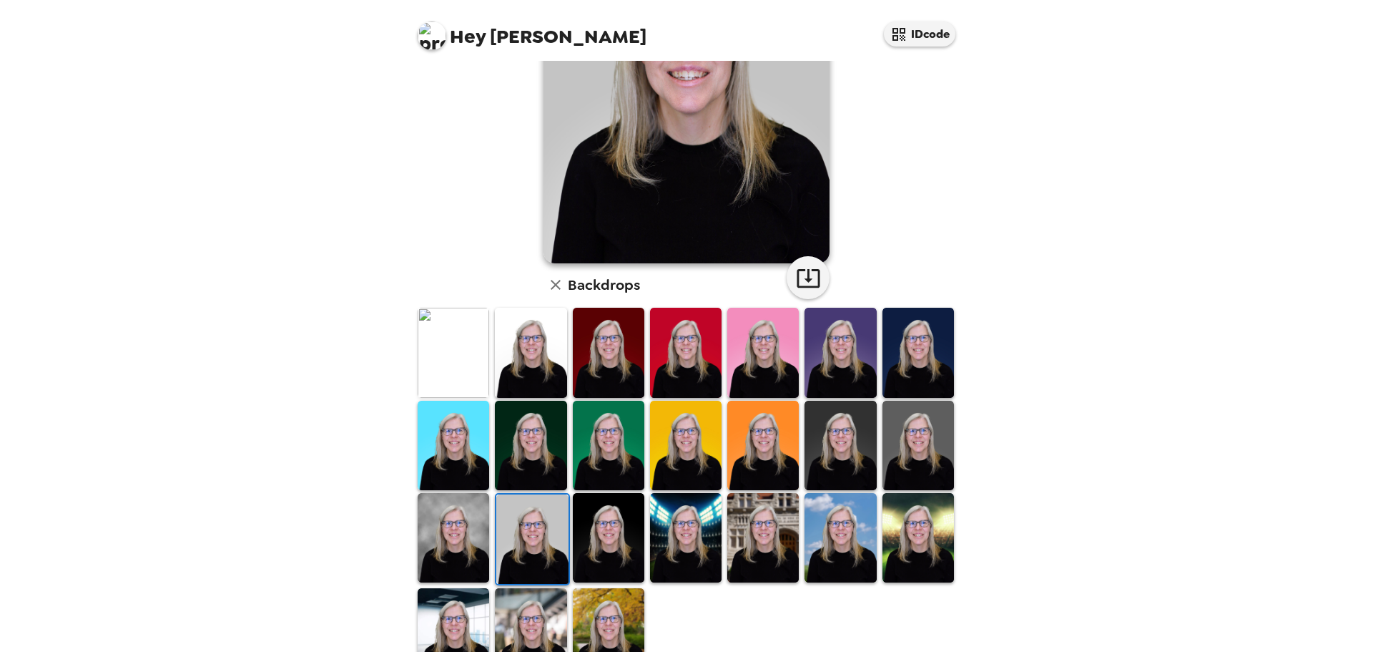
scroll to position [214, 0]
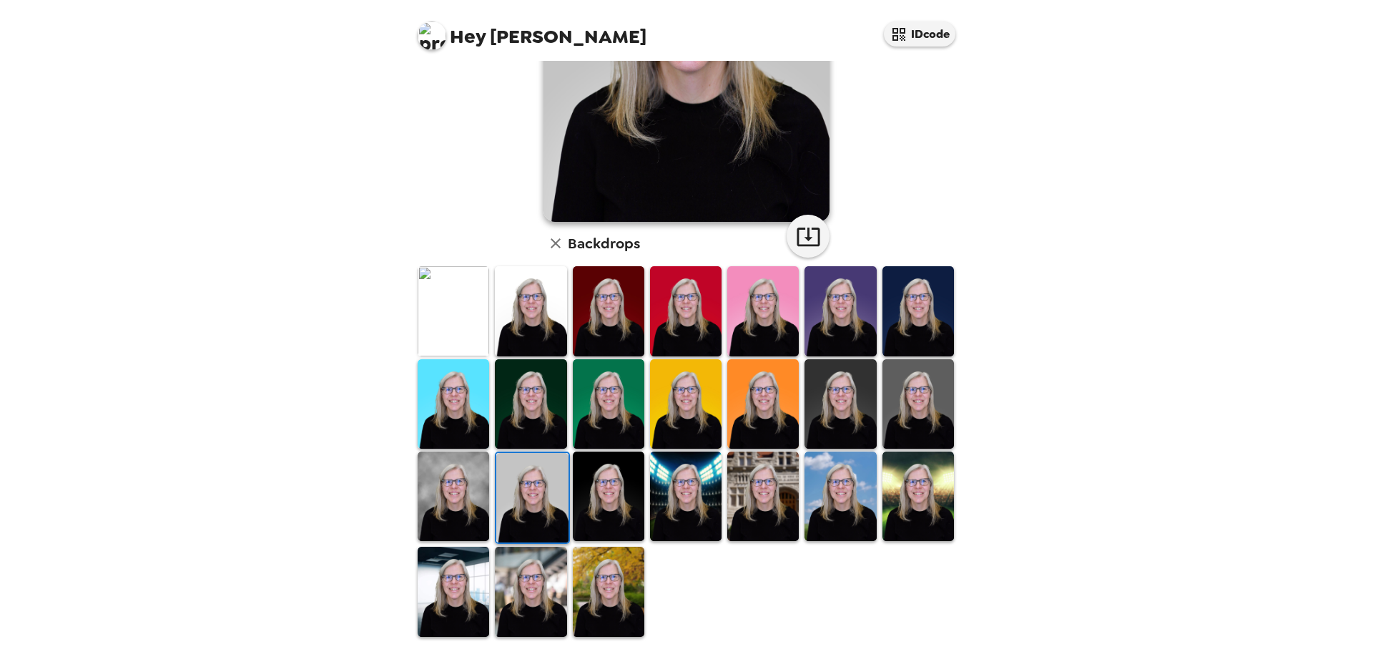
click at [600, 484] on img at bounding box center [609, 495] width 72 height 89
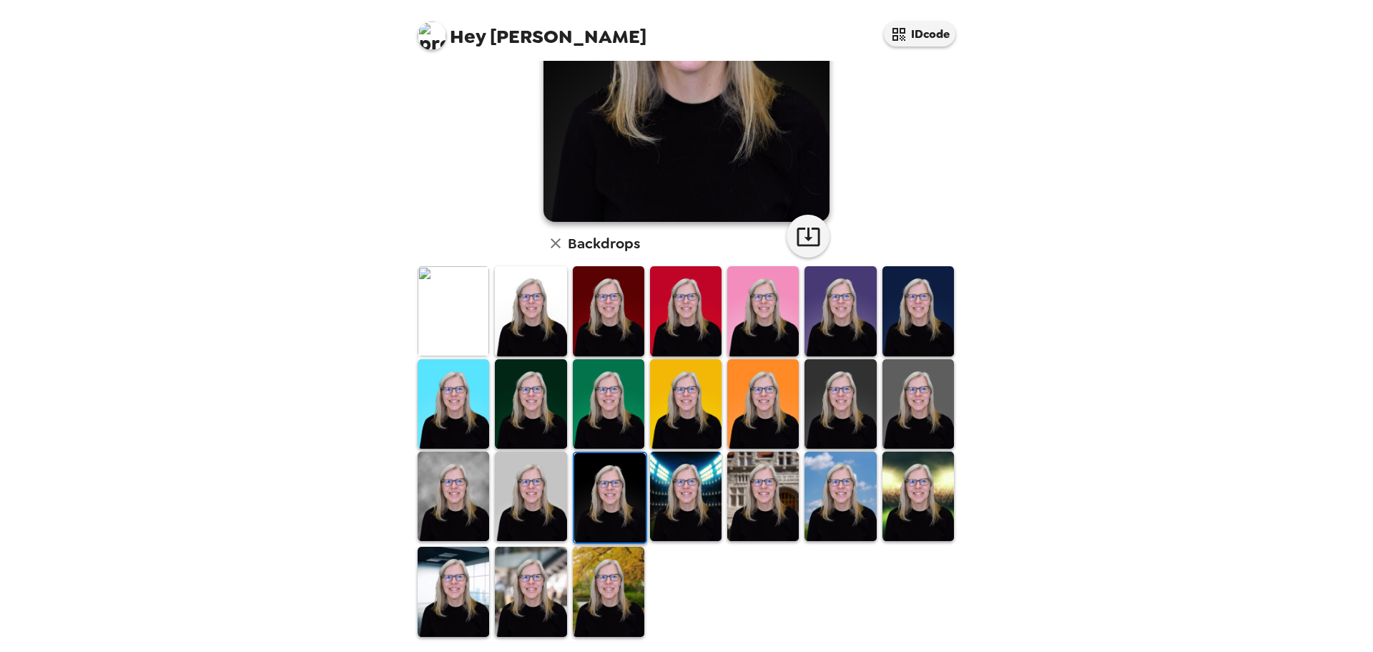
click at [628, 474] on img at bounding box center [610, 497] width 72 height 89
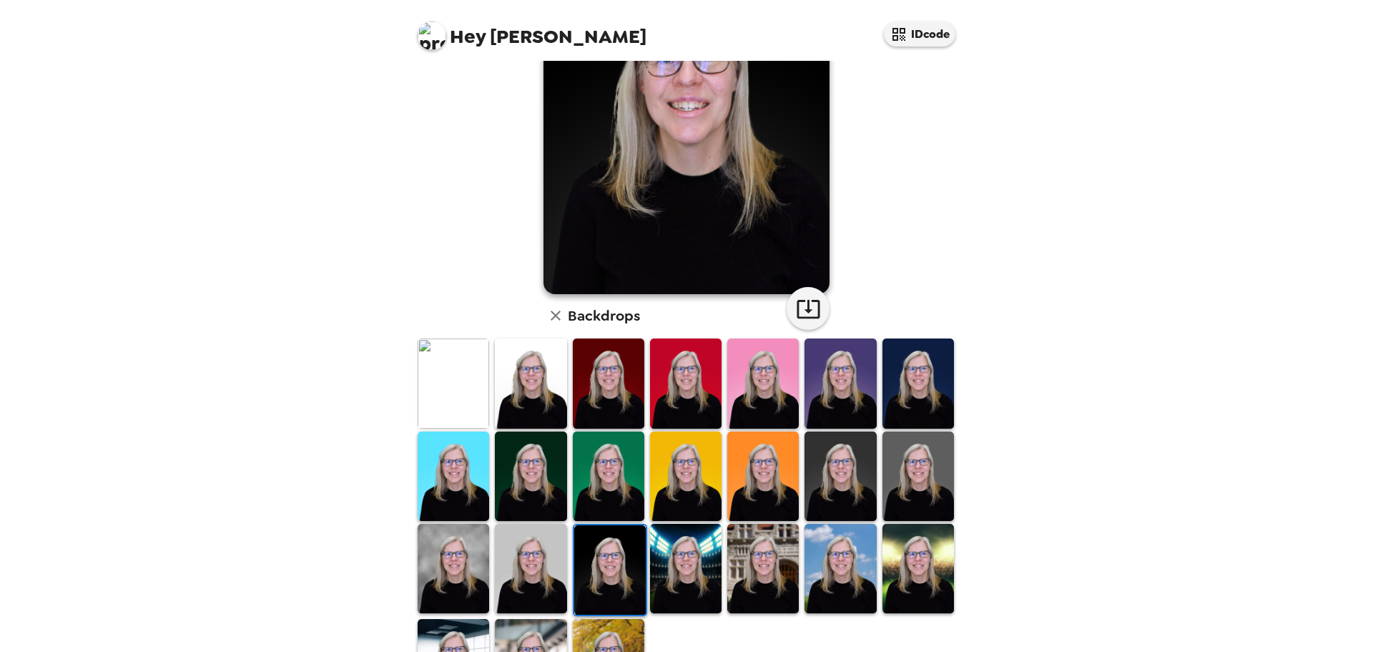
scroll to position [143, 0]
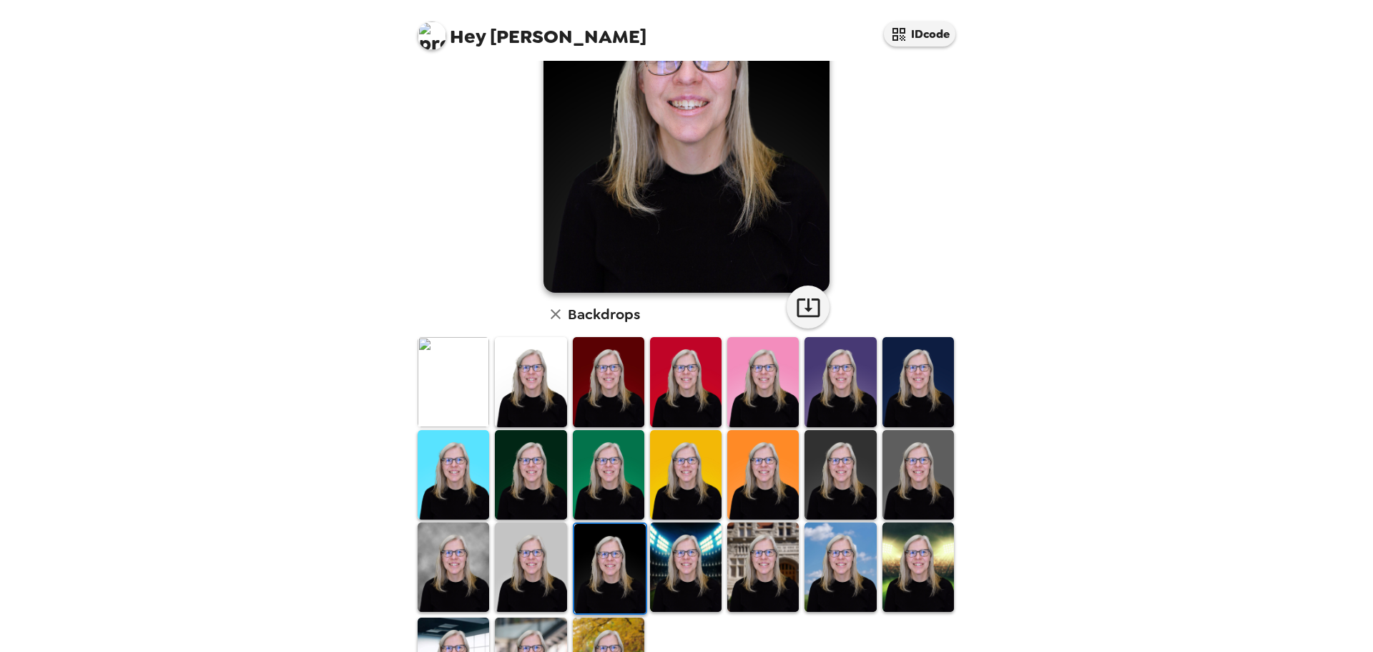
click at [843, 455] on img at bounding box center [841, 474] width 72 height 89
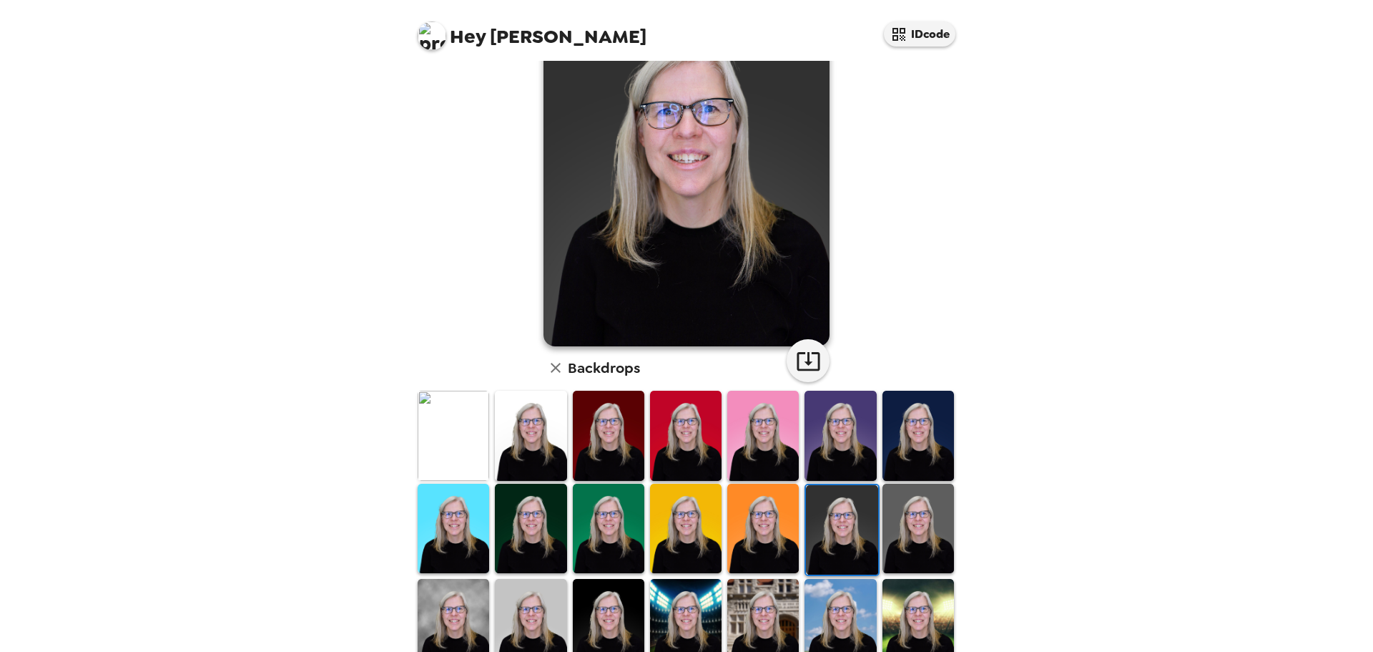
scroll to position [0, 0]
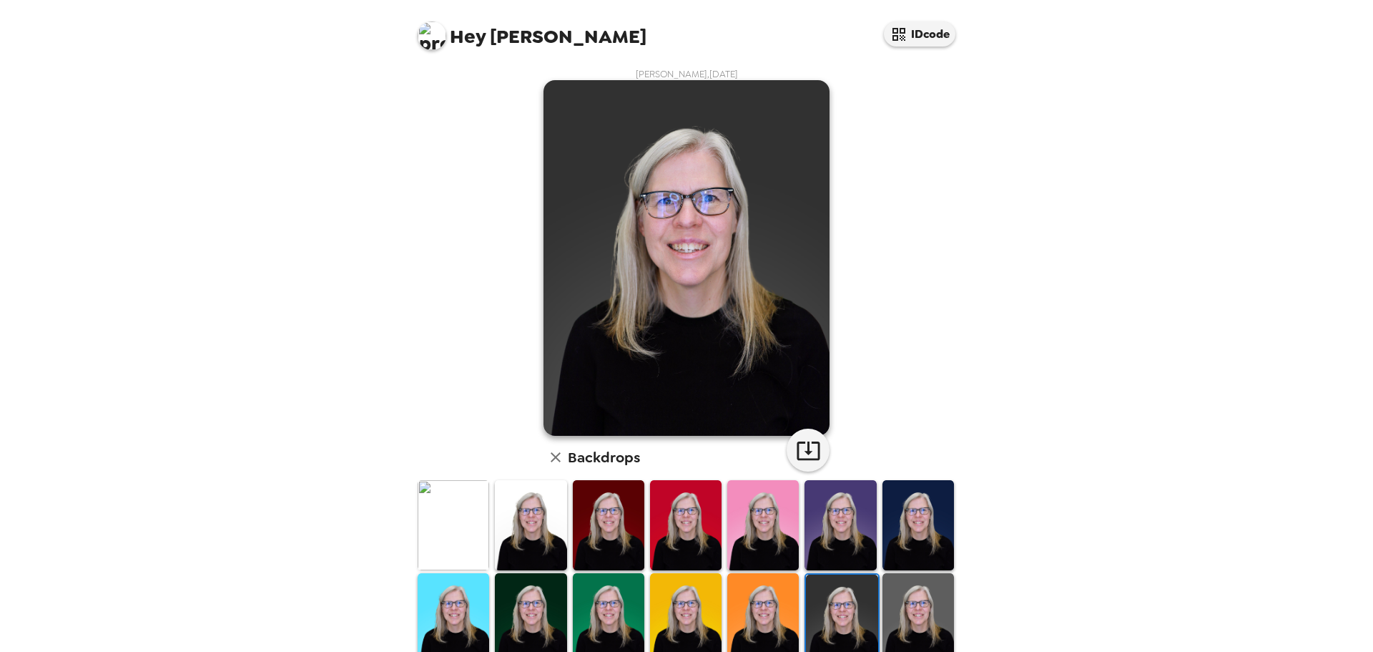
click at [906, 593] on img at bounding box center [919, 617] width 72 height 89
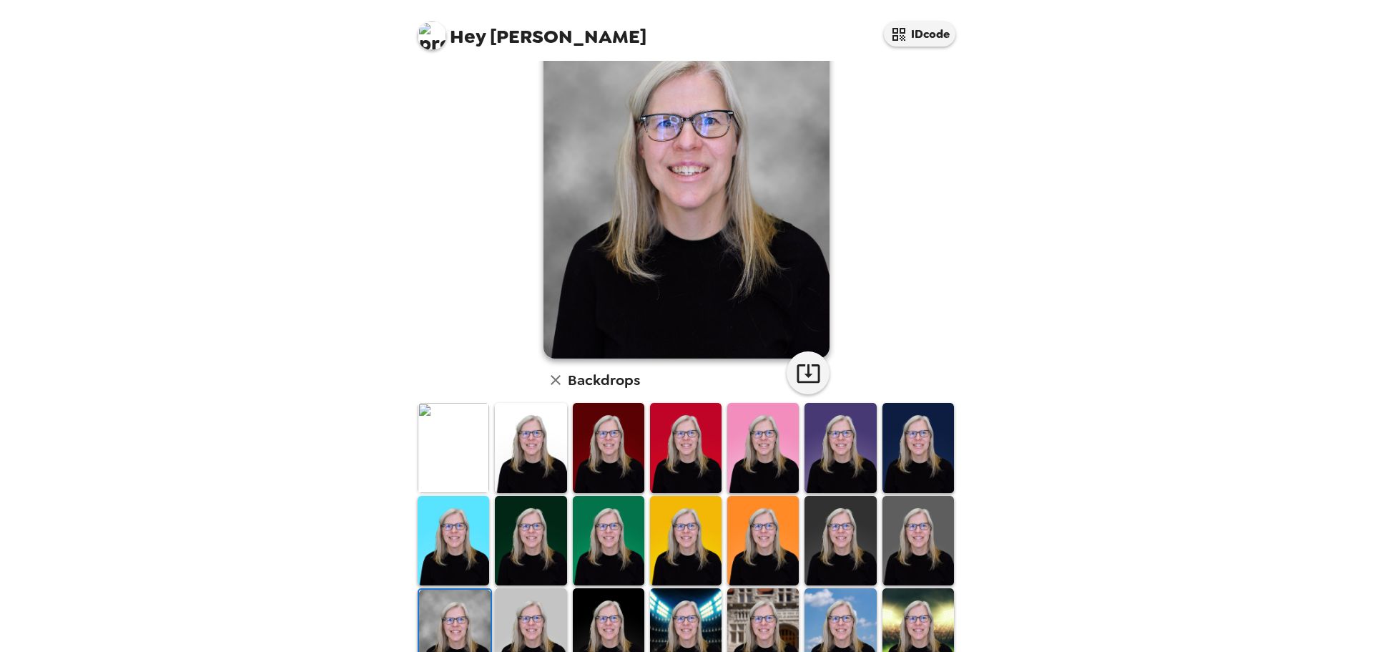
scroll to position [143, 0]
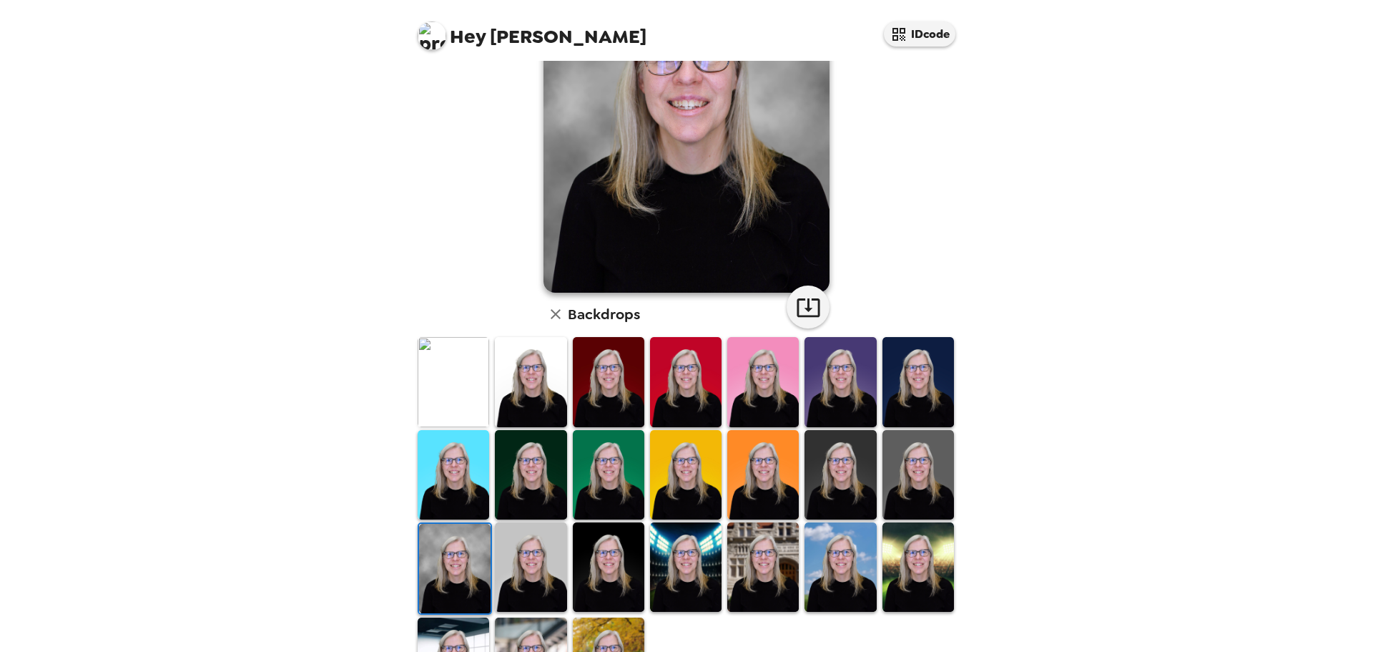
click at [627, 632] on img at bounding box center [609, 661] width 72 height 89
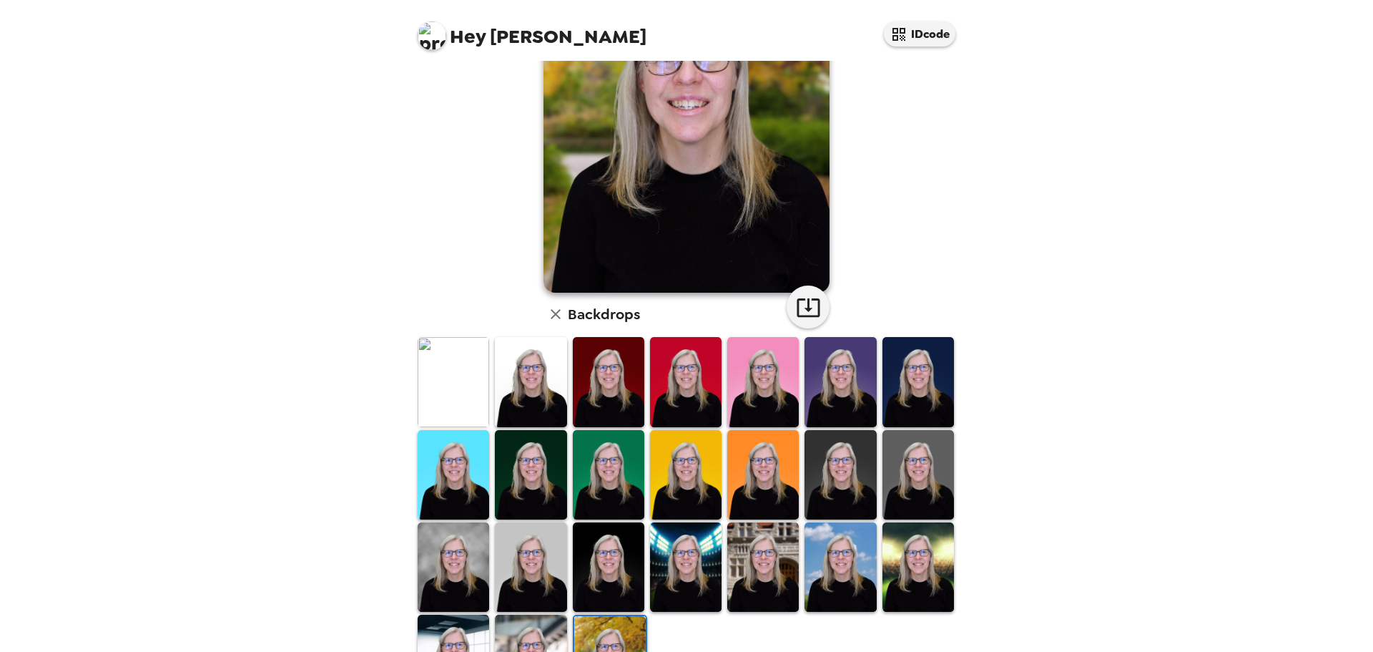
click at [612, 630] on img at bounding box center [610, 660] width 72 height 89
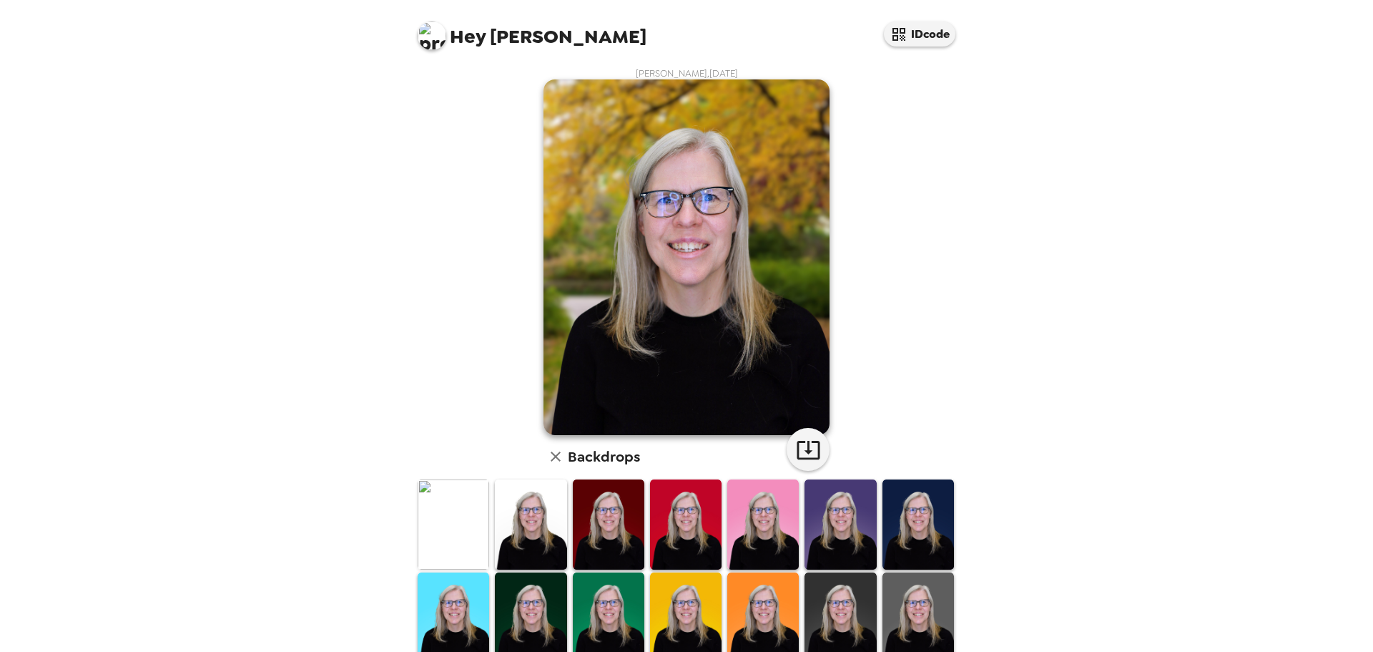
scroll to position [0, 0]
